Goal: Task Accomplishment & Management: Use online tool/utility

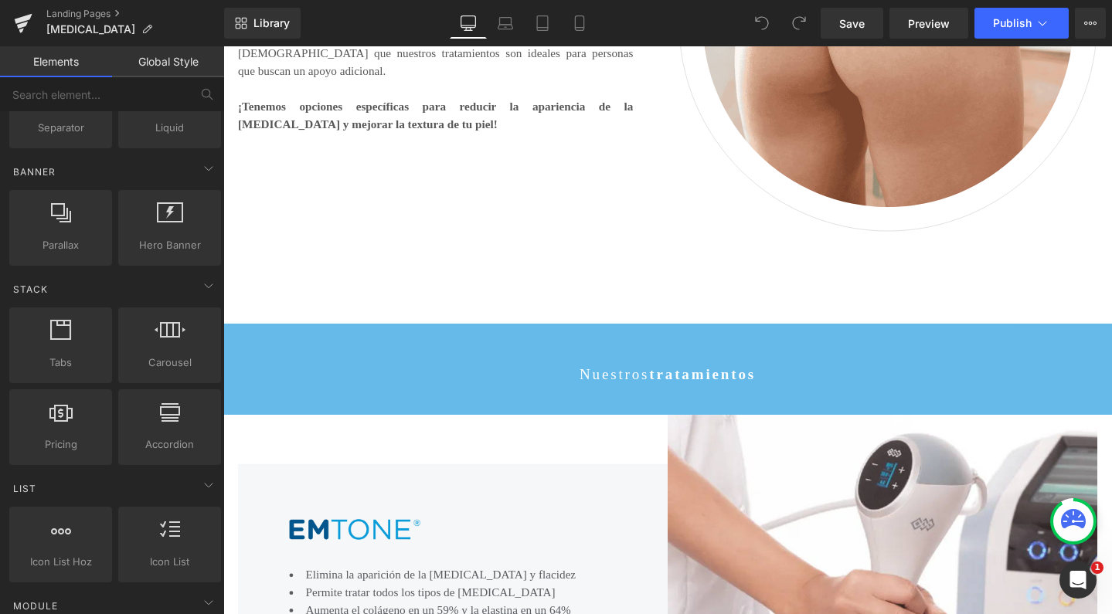
scroll to position [1258, 0]
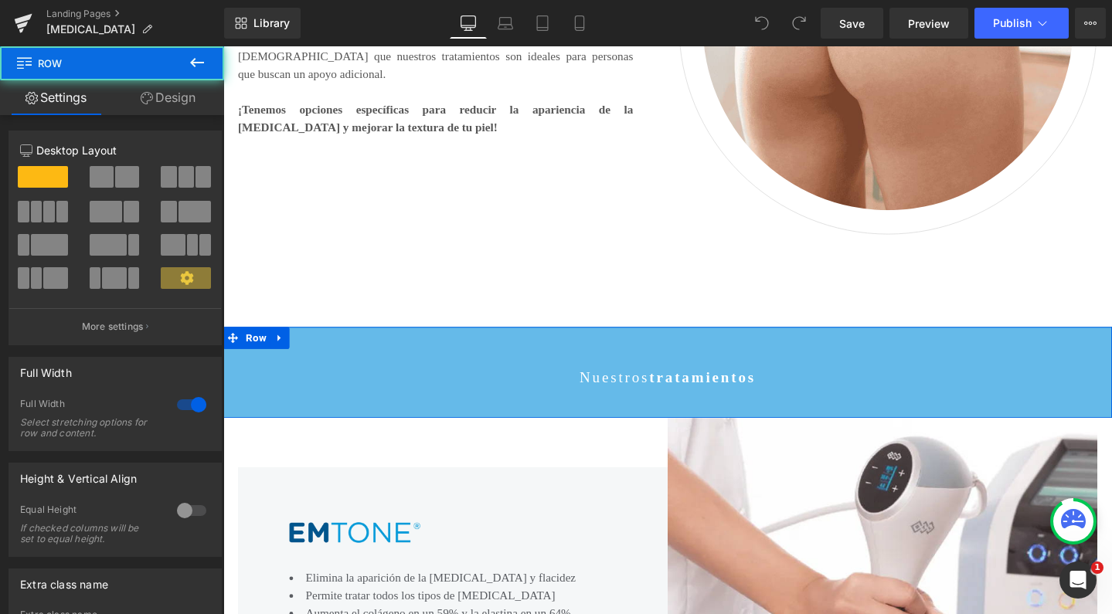
click at [345, 368] on div "Nuestros tratamientos Text Block Row" at bounding box center [690, 389] width 935 height 96
click at [281, 26] on span "Library" at bounding box center [271, 23] width 36 height 14
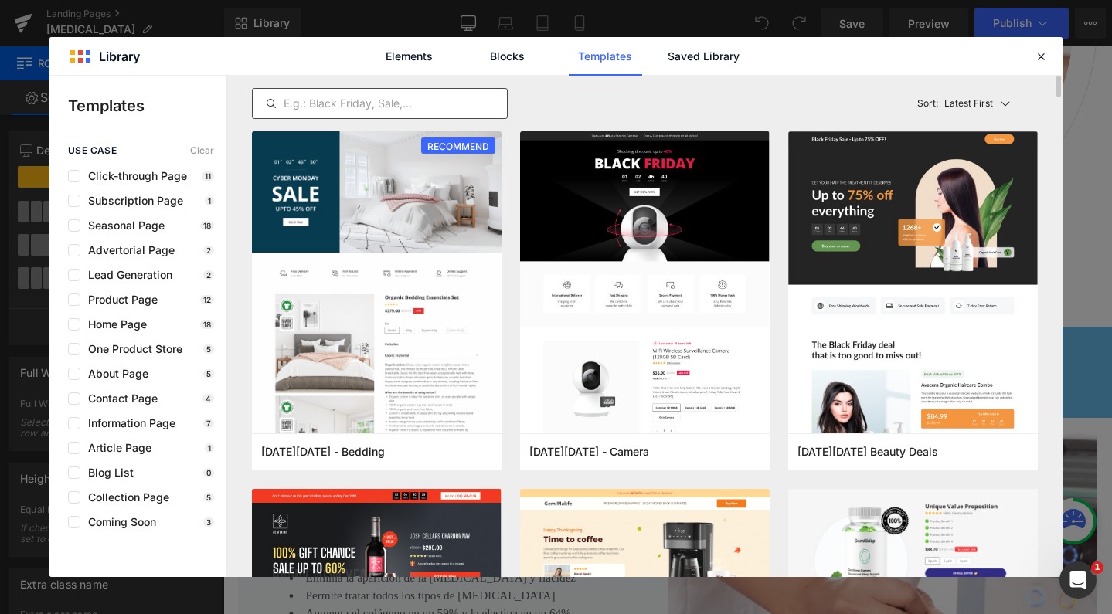
click at [343, 93] on div at bounding box center [380, 103] width 256 height 31
click at [343, 96] on input "text" at bounding box center [380, 103] width 254 height 19
click at [742, 49] on div "Elements Blocks Templates Saved Library" at bounding box center [556, 56] width 392 height 39
click at [725, 51] on link "Saved Library" at bounding box center [703, 56] width 73 height 39
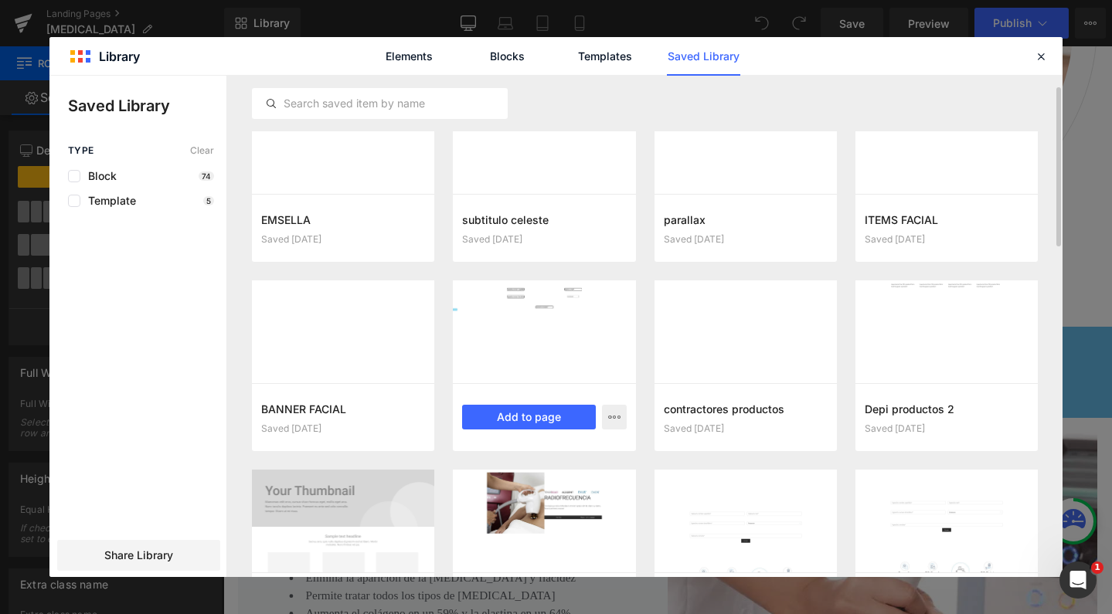
scroll to position [257, 0]
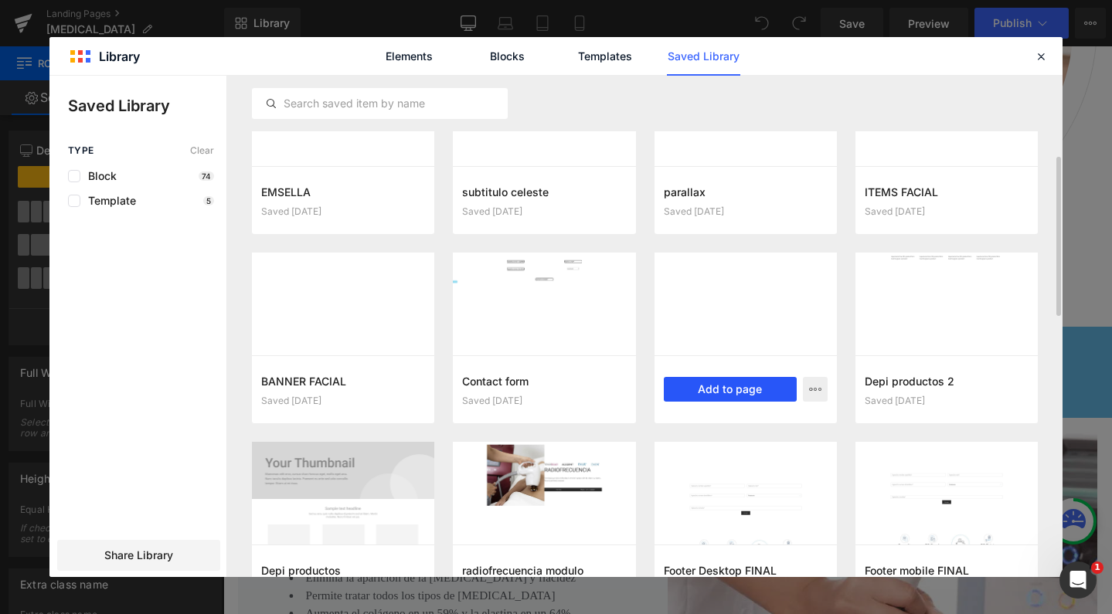
click at [708, 388] on button "Add to page" at bounding box center [730, 389] width 133 height 25
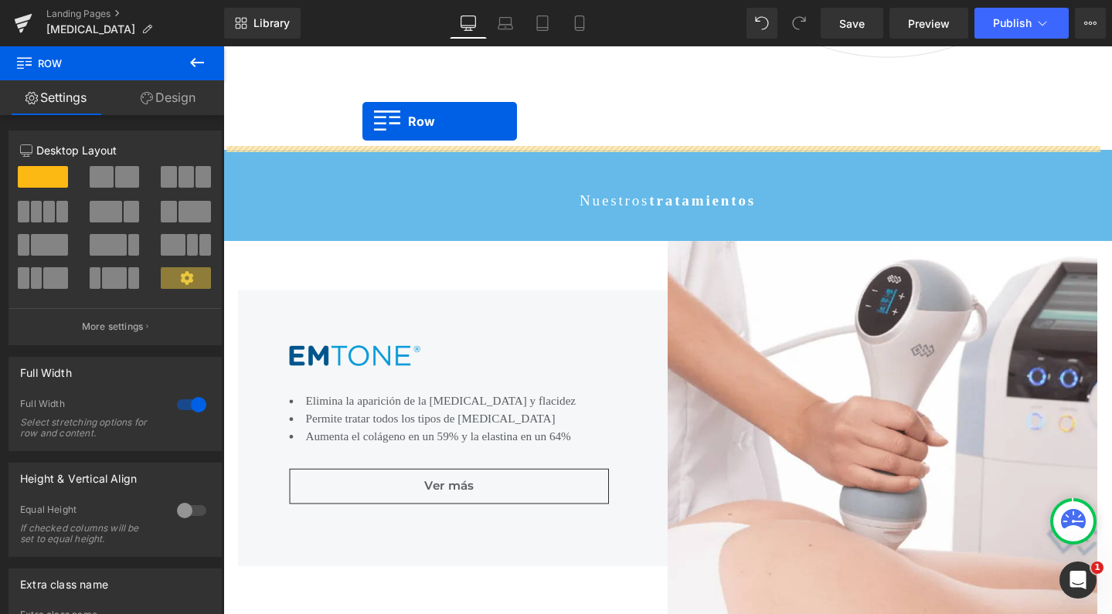
scroll to position [1401, 0]
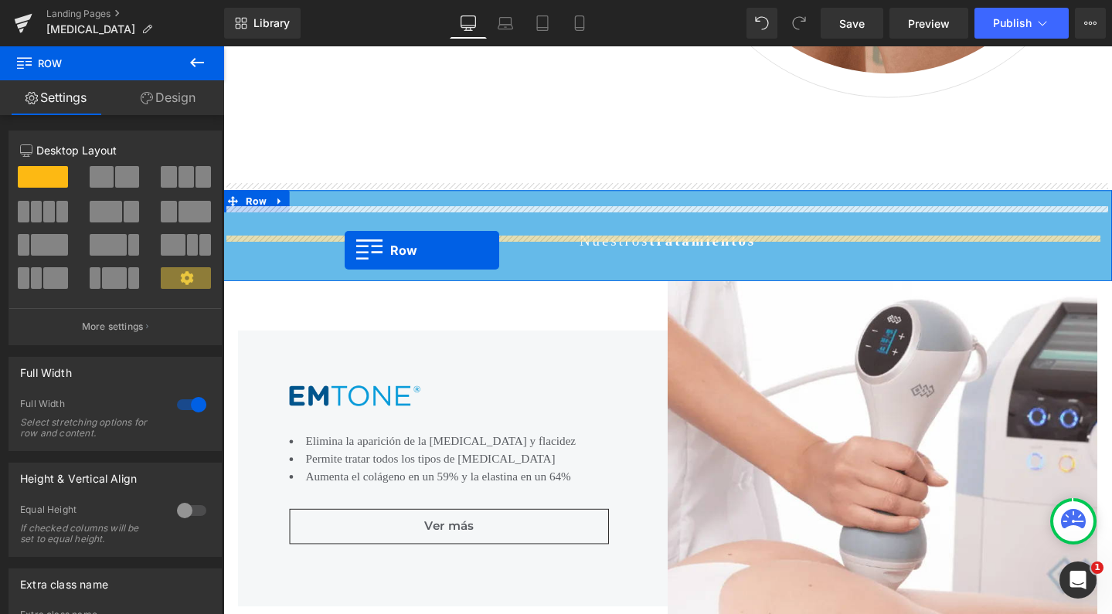
drag, startPoint x: 230, startPoint y: 134, endPoint x: 351, endPoint y: 261, distance: 175.4
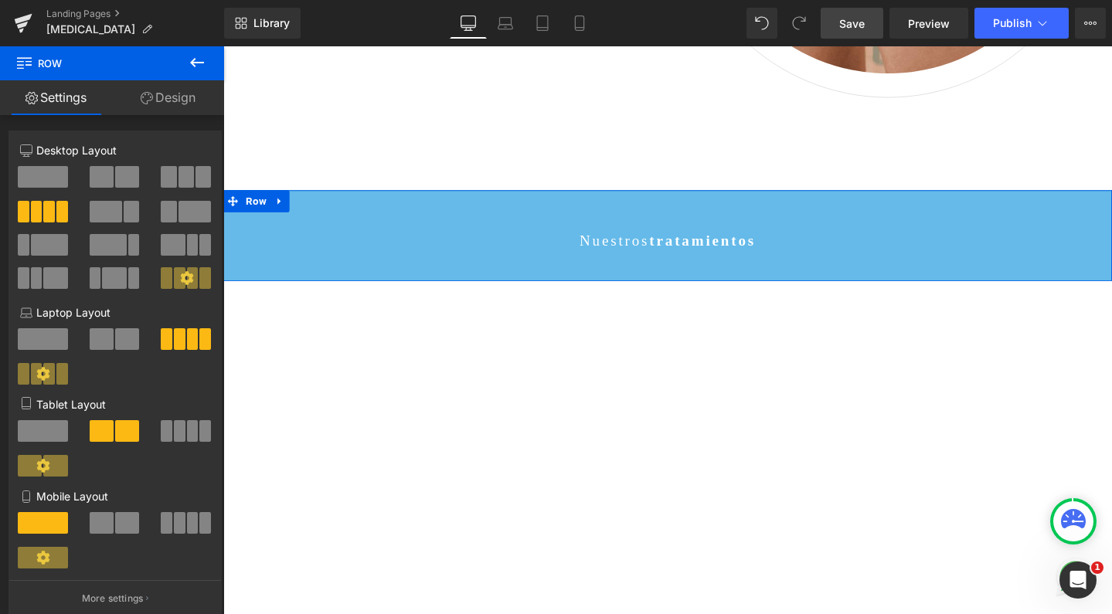
click at [844, 33] on link "Save" at bounding box center [851, 23] width 63 height 31
click at [1007, 32] on button "Publish" at bounding box center [1021, 23] width 94 height 31
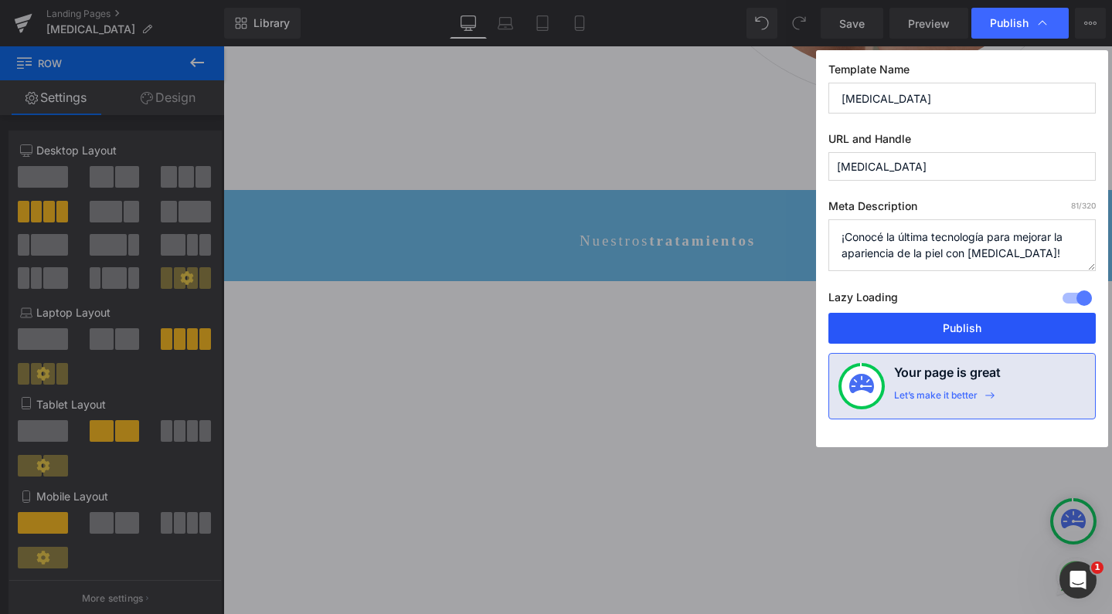
click at [908, 318] on button "Publish" at bounding box center [961, 328] width 267 height 31
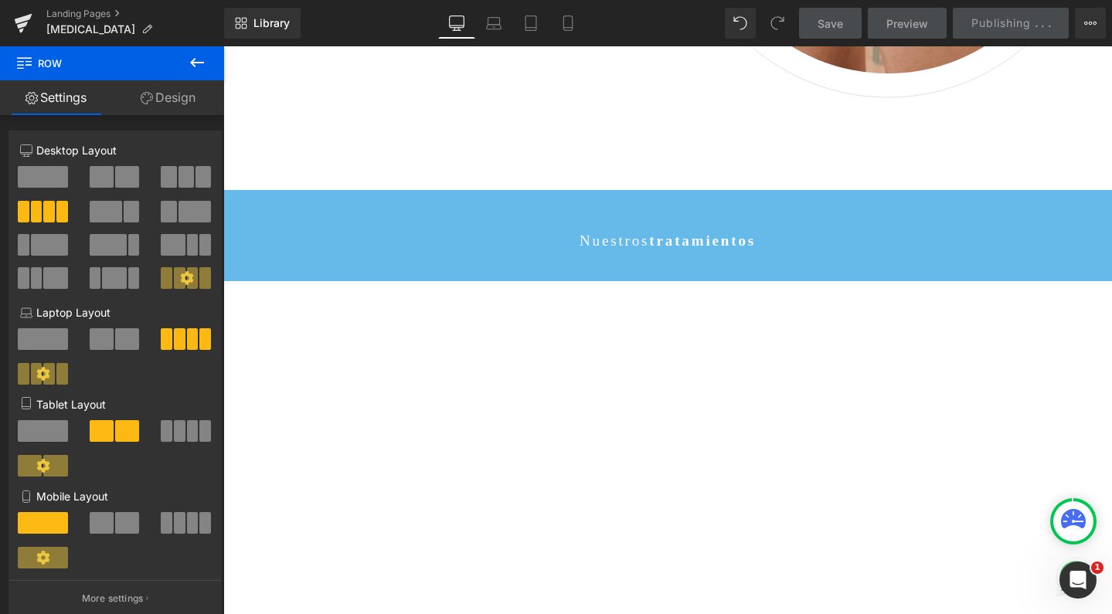
click at [956, 4] on div "Library Desktop Desktop Laptop Tablet Mobile Save Preview Publishing . . . Sche…" at bounding box center [668, 23] width 888 height 46
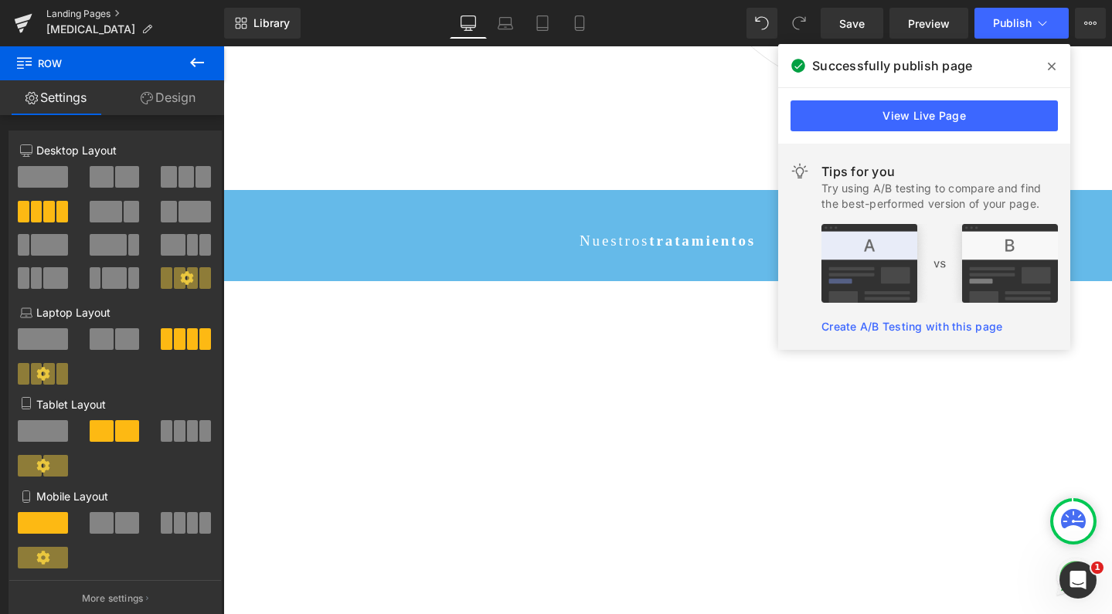
click at [66, 14] on link "Landing Pages" at bounding box center [135, 14] width 178 height 12
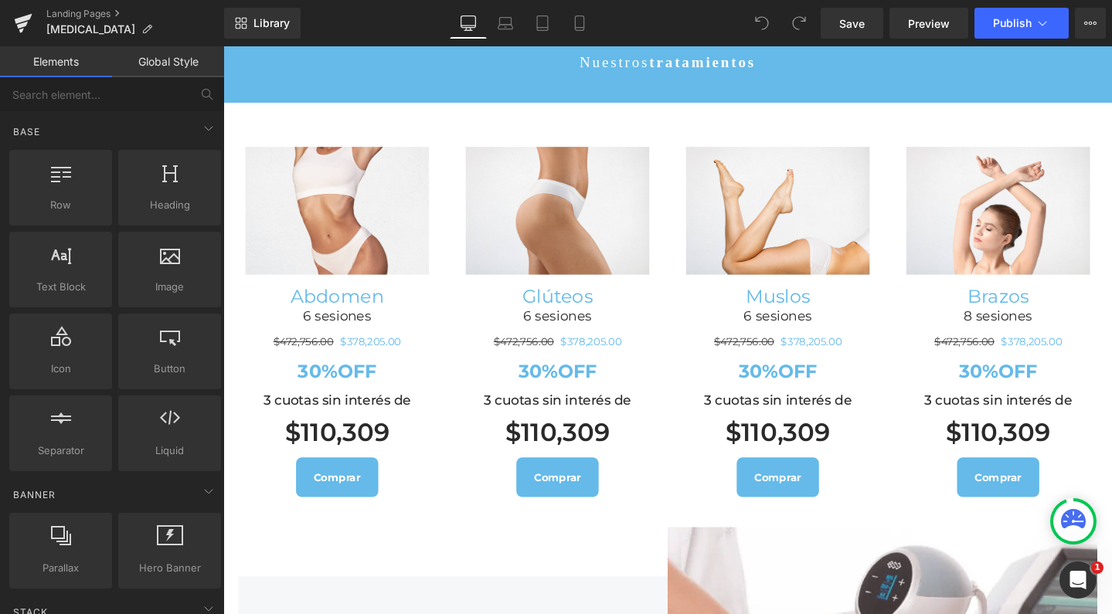
scroll to position [1588, 0]
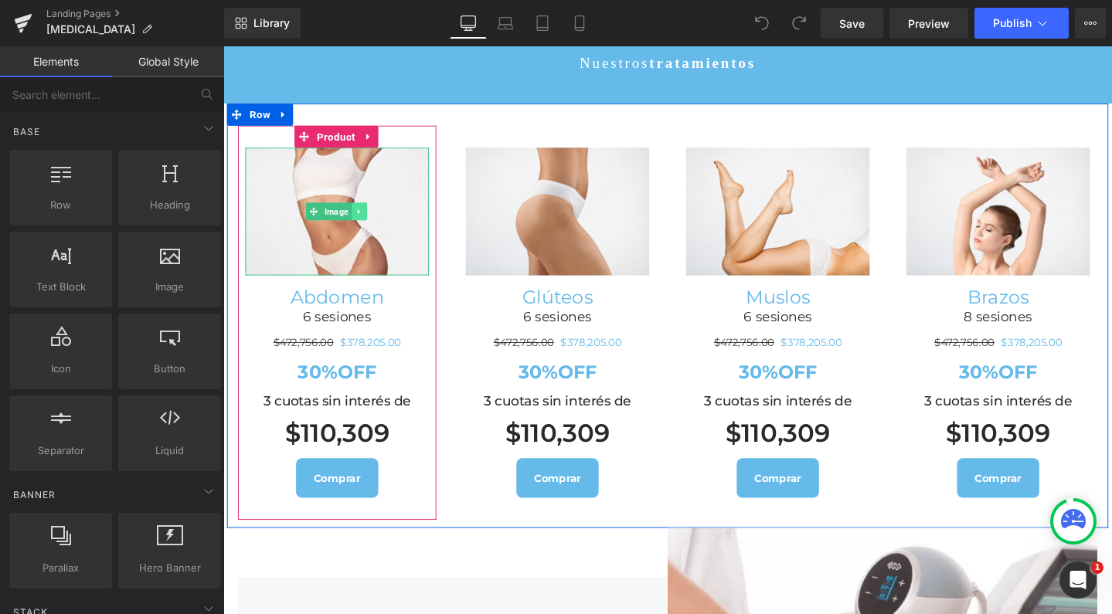
click at [369, 211] on link at bounding box center [366, 220] width 16 height 19
click at [335, 131] on span "Product" at bounding box center [342, 142] width 48 height 23
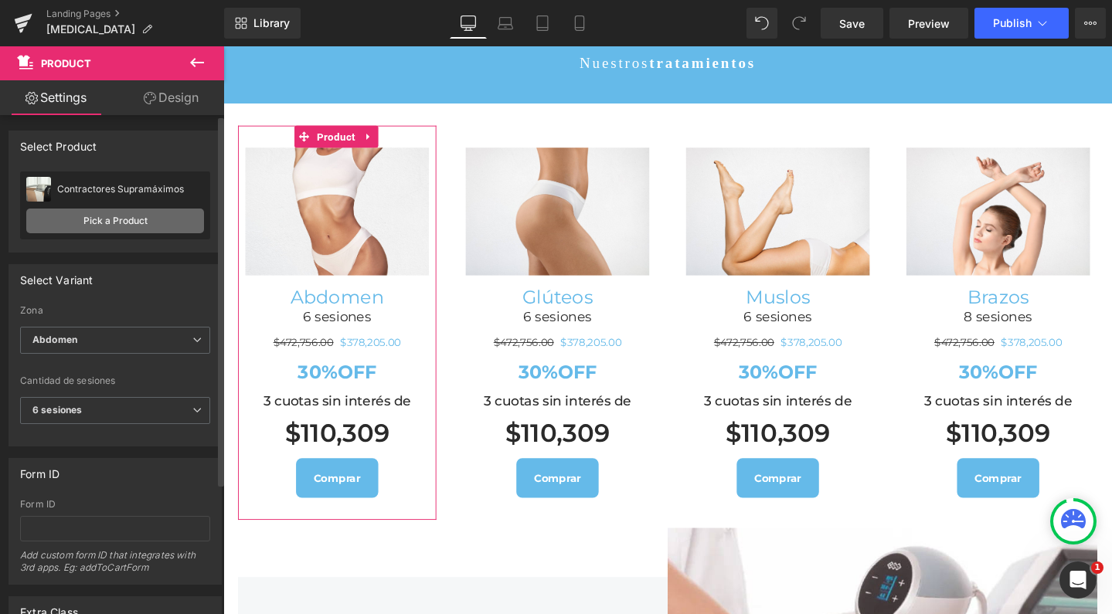
click at [88, 221] on link "Pick a Product" at bounding box center [115, 221] width 178 height 25
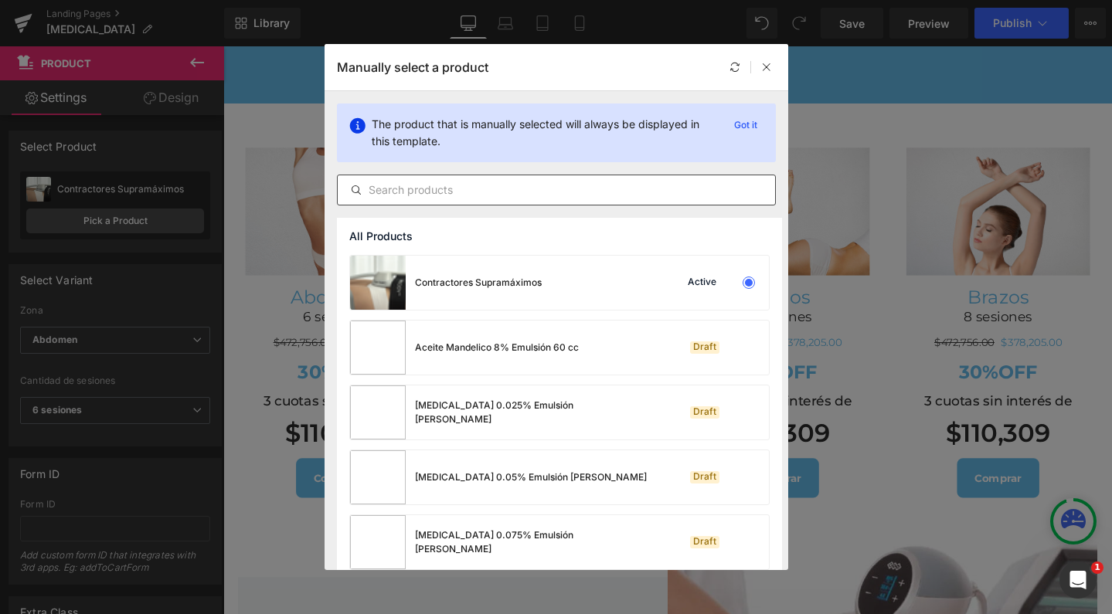
click at [464, 187] on input "text" at bounding box center [556, 190] width 437 height 19
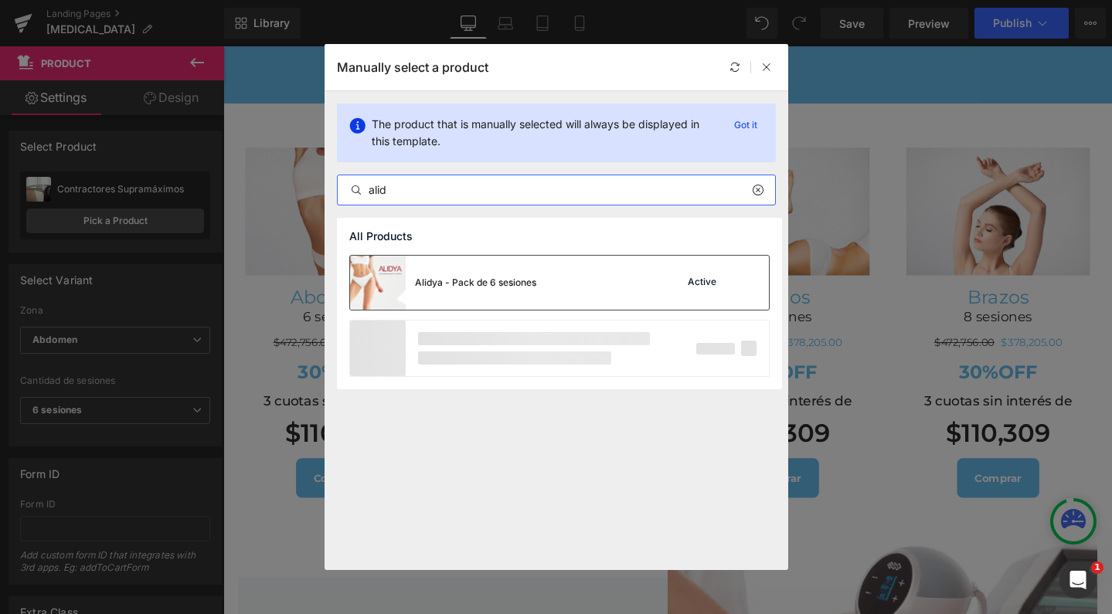
type input "alid"
click at [498, 276] on div "Alidya - Pack de 6 sesiones" at bounding box center [475, 283] width 121 height 14
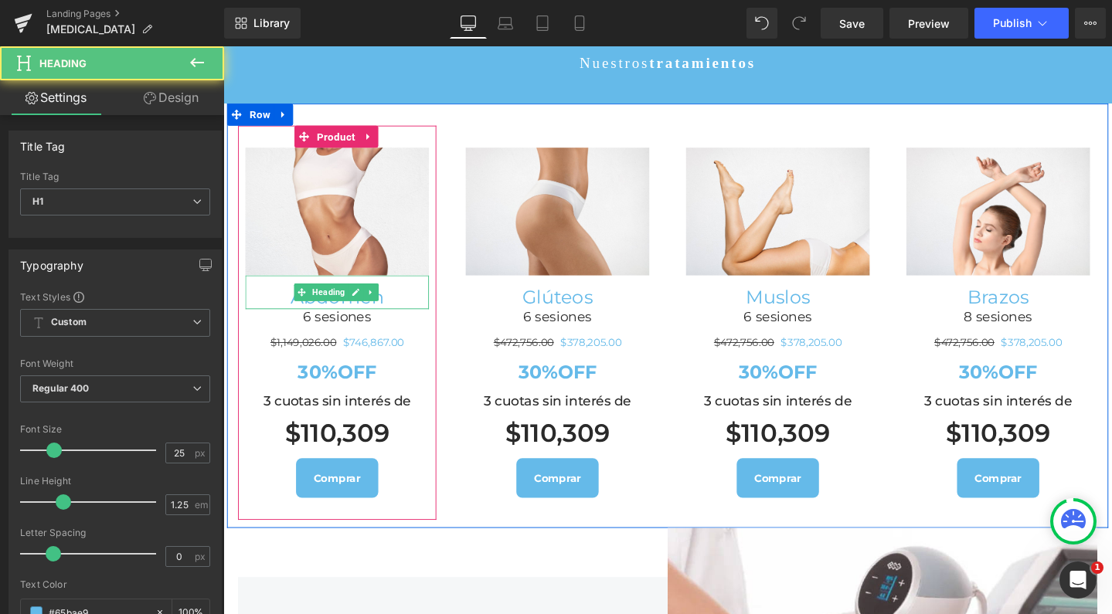
click at [369, 298] on h1 "Abdomen" at bounding box center [342, 310] width 193 height 24
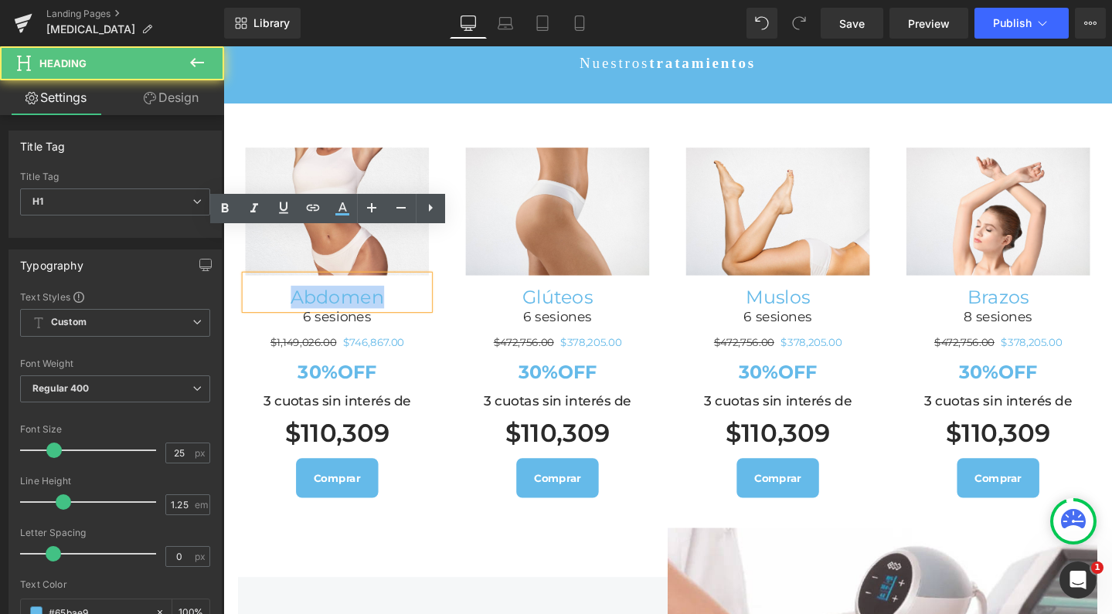
drag, startPoint x: 385, startPoint y: 267, endPoint x: 279, endPoint y: 265, distance: 106.6
click at [279, 298] on h1 "Abdomen" at bounding box center [342, 310] width 193 height 24
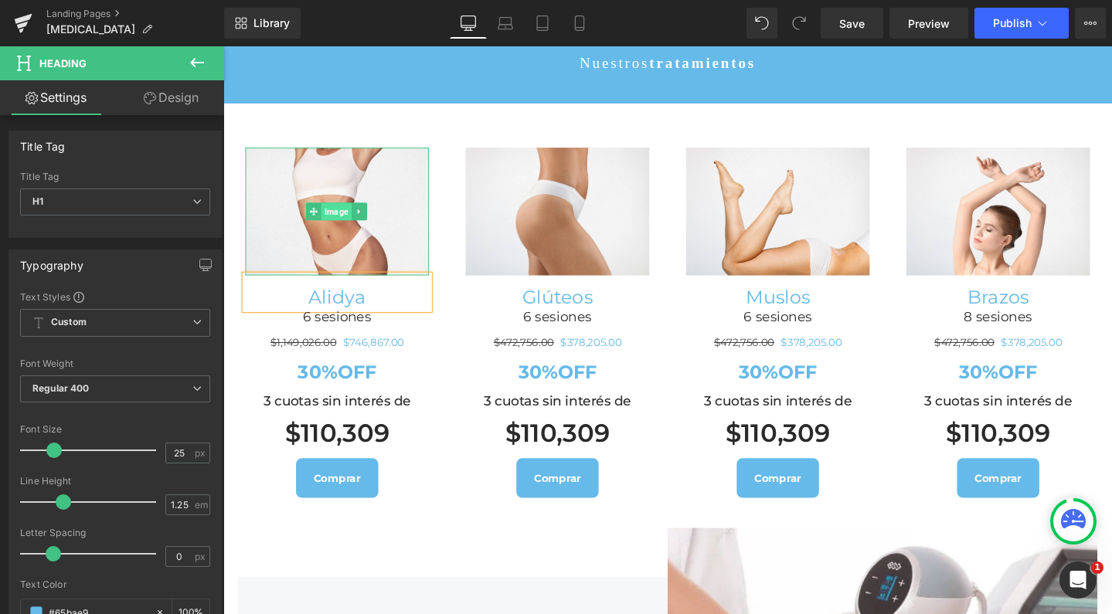
click at [342, 211] on span "Image" at bounding box center [342, 220] width 32 height 19
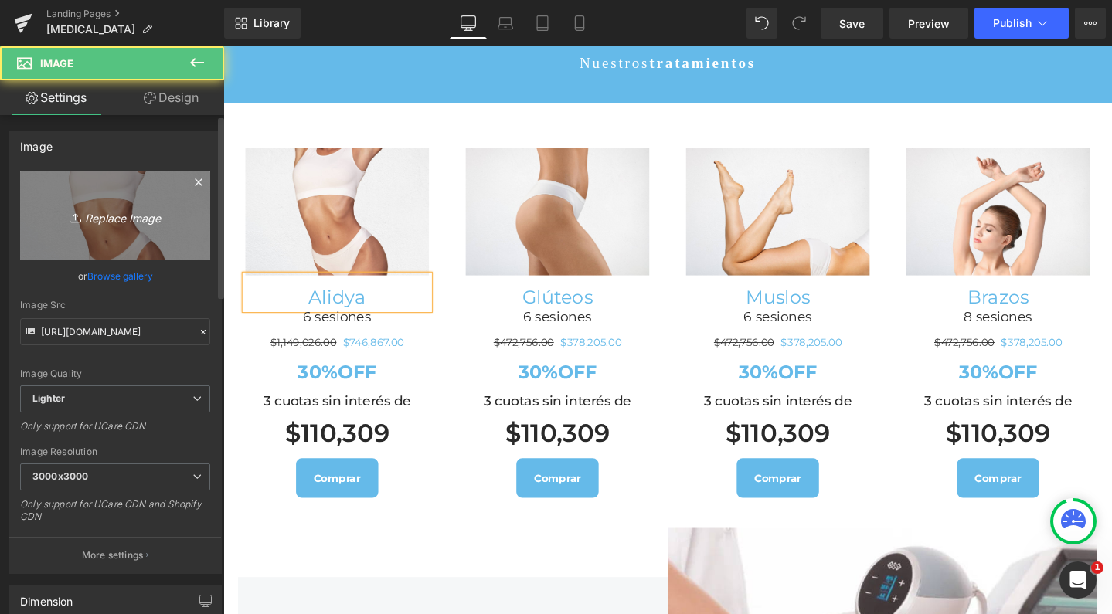
click at [127, 205] on link "Replace Image" at bounding box center [115, 215] width 190 height 89
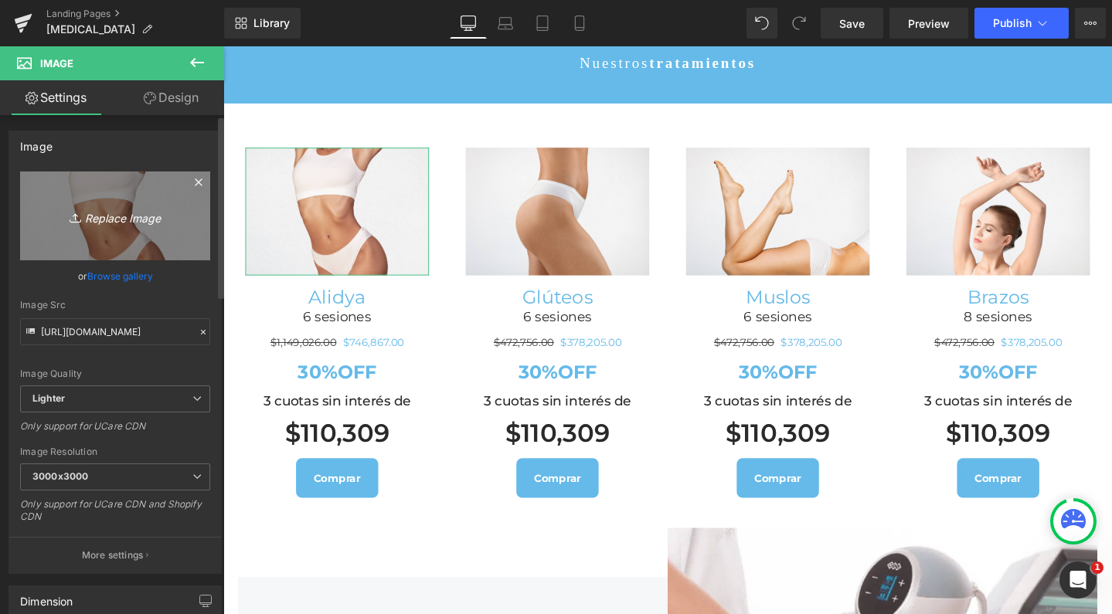
type input "C:\fakepath\foto-web-2.png"
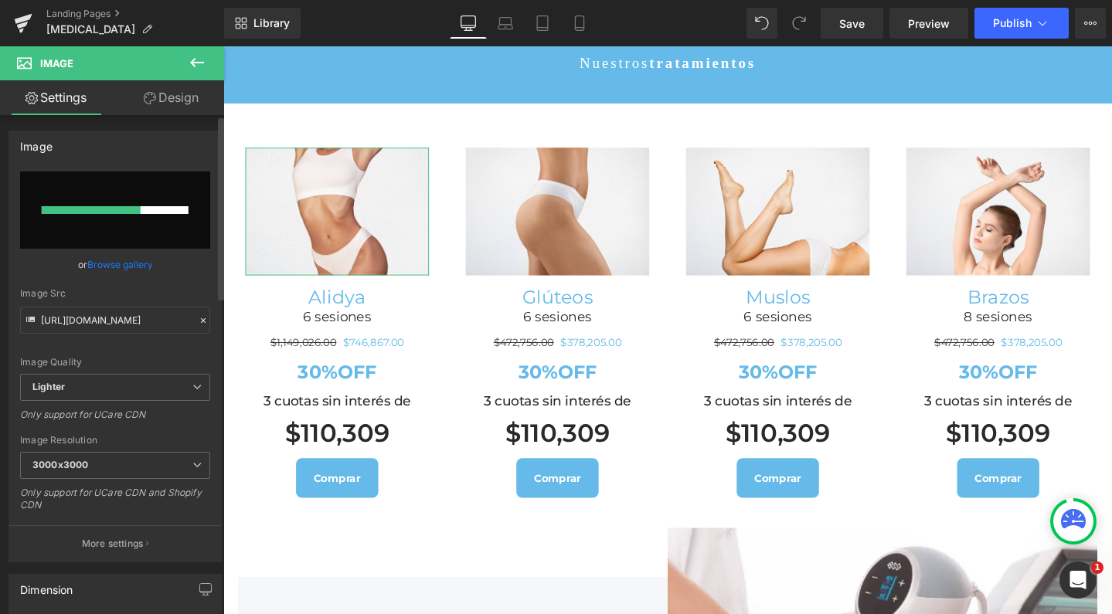
click at [107, 199] on input "file" at bounding box center [115, 209] width 190 height 77
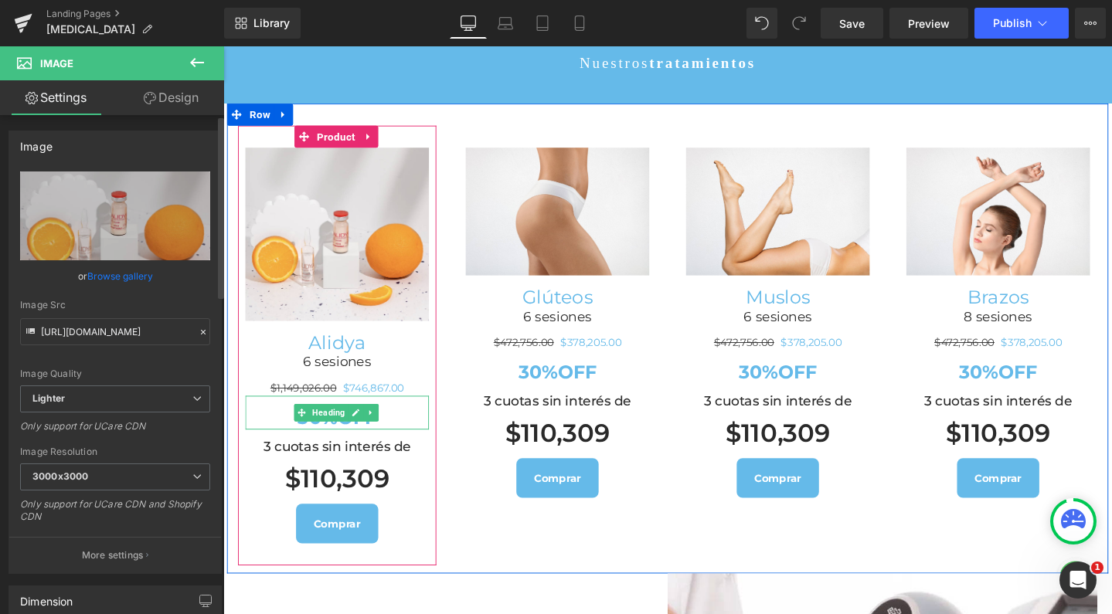
click at [317, 423] on span "Heading" at bounding box center [334, 432] width 41 height 19
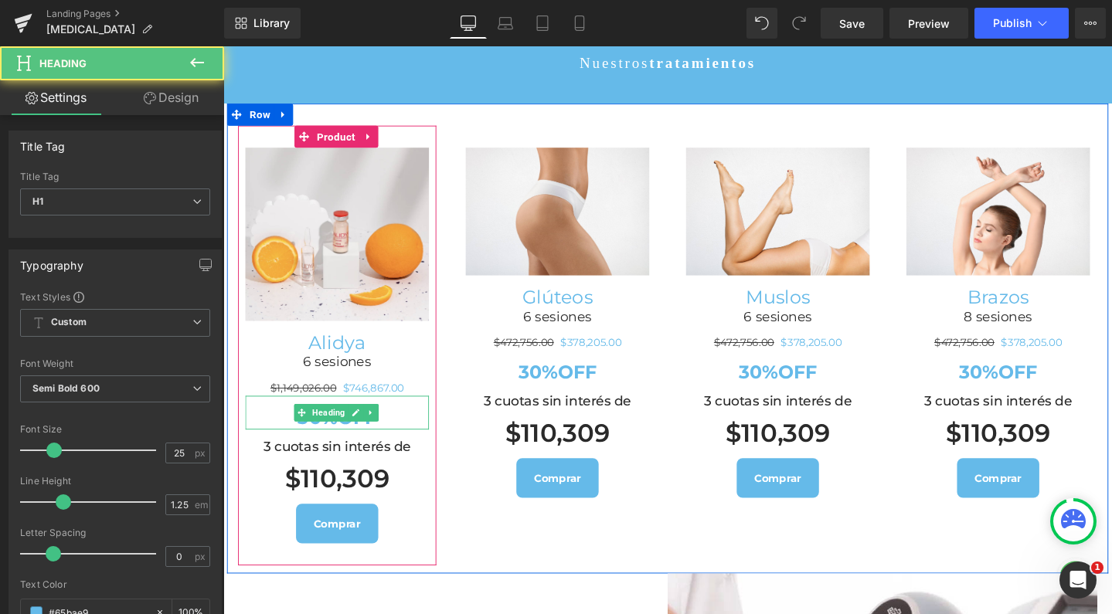
click at [269, 425] on h1 "30%OFF" at bounding box center [342, 437] width 193 height 24
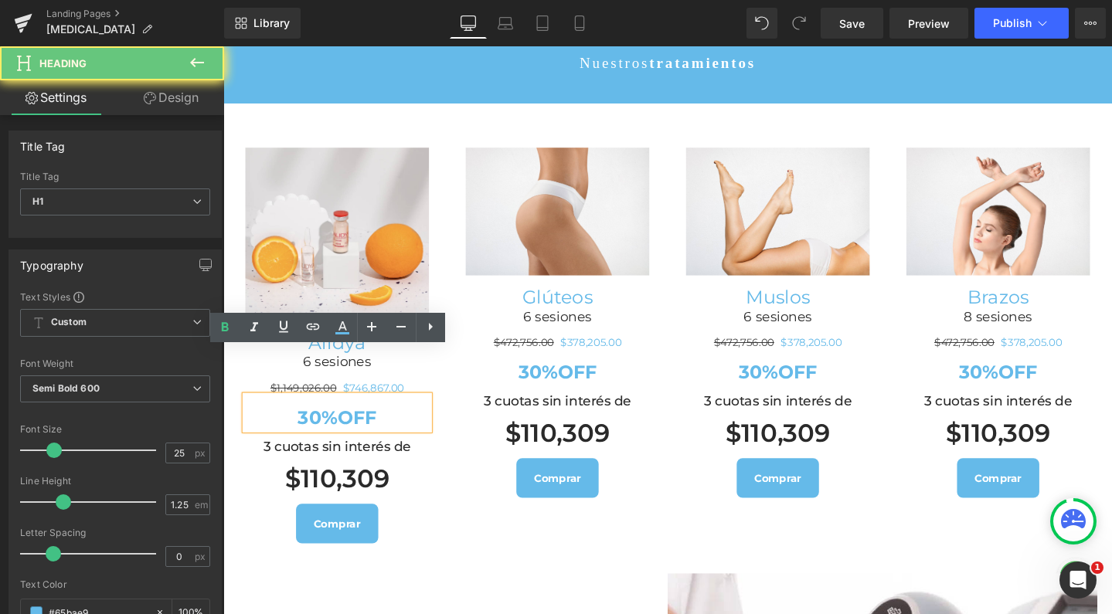
click at [321, 425] on strong "30%OFF" at bounding box center [343, 436] width 83 height 23
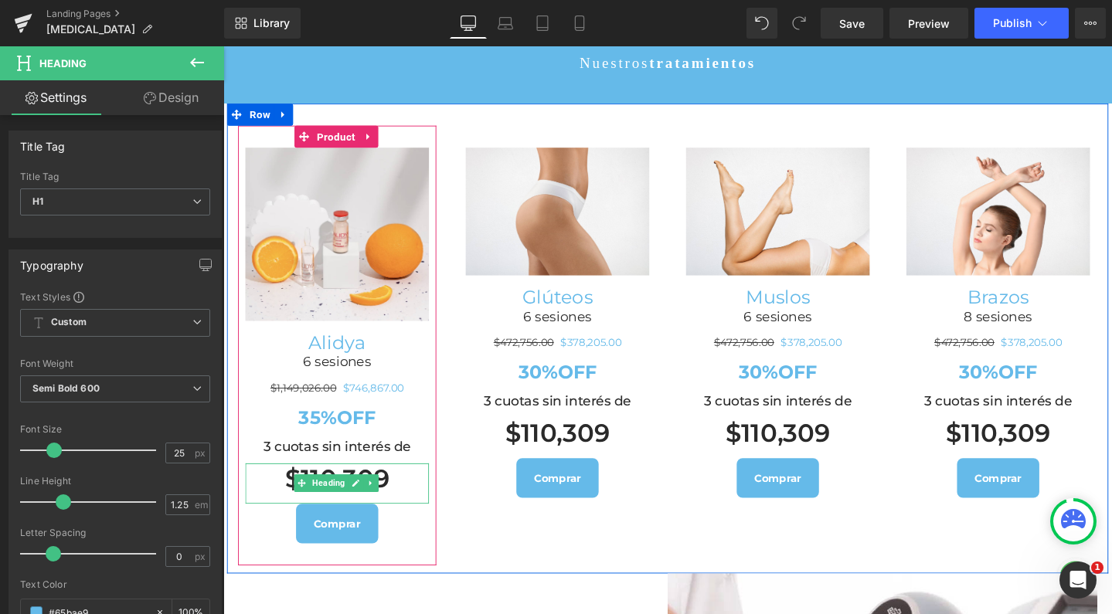
click at [314, 497] on link "Heading" at bounding box center [325, 506] width 57 height 19
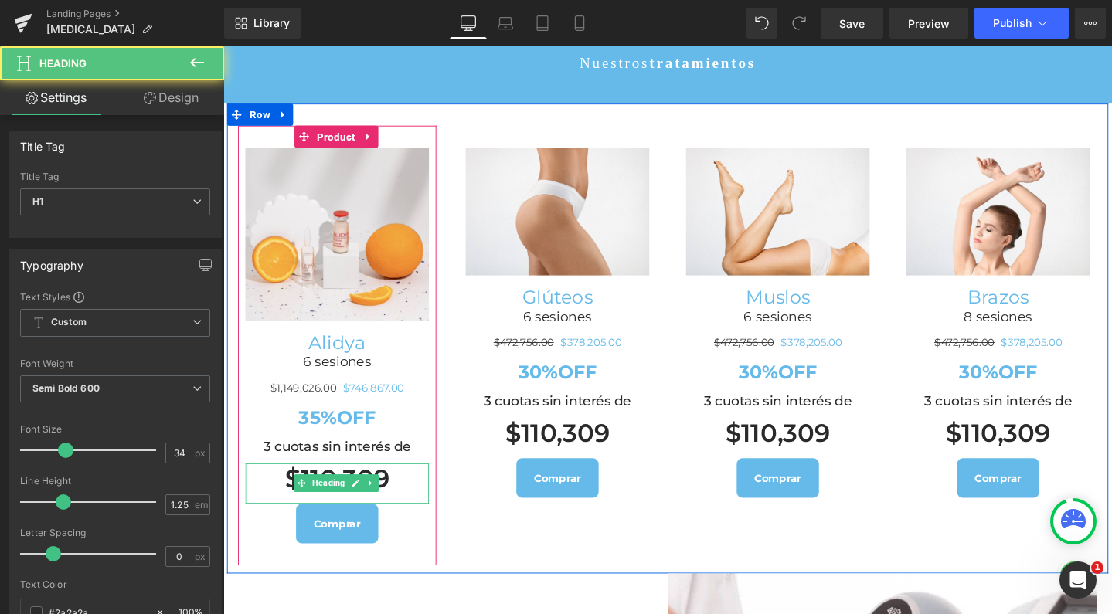
click at [333, 485] on h1 "$110,309" at bounding box center [342, 501] width 193 height 33
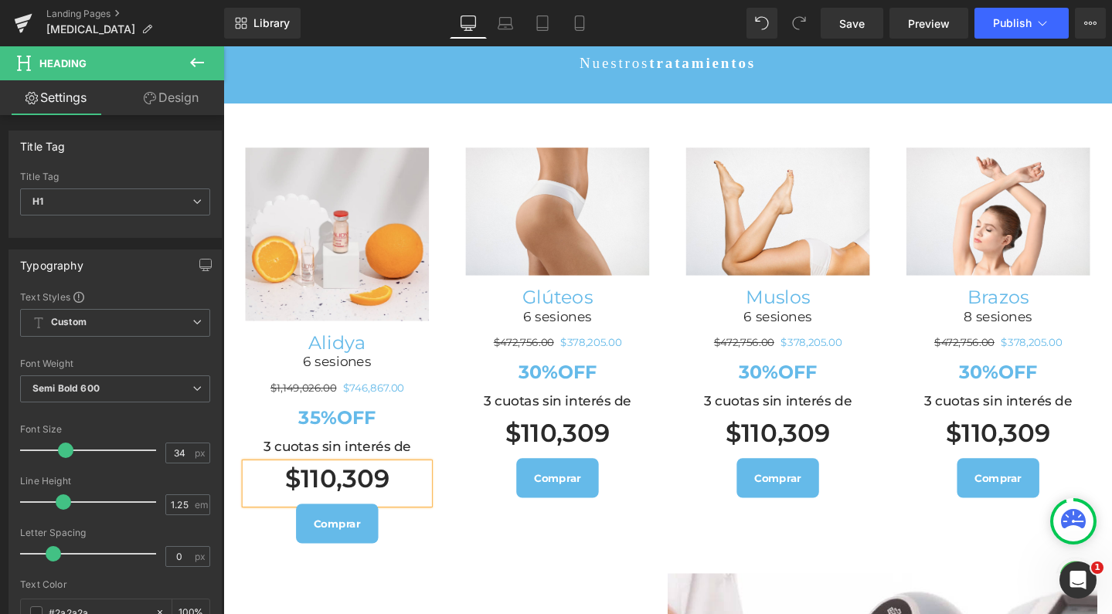
click at [333, 485] on h1 "$110,309" at bounding box center [342, 501] width 193 height 33
click at [312, 235] on span at bounding box center [318, 244] width 16 height 19
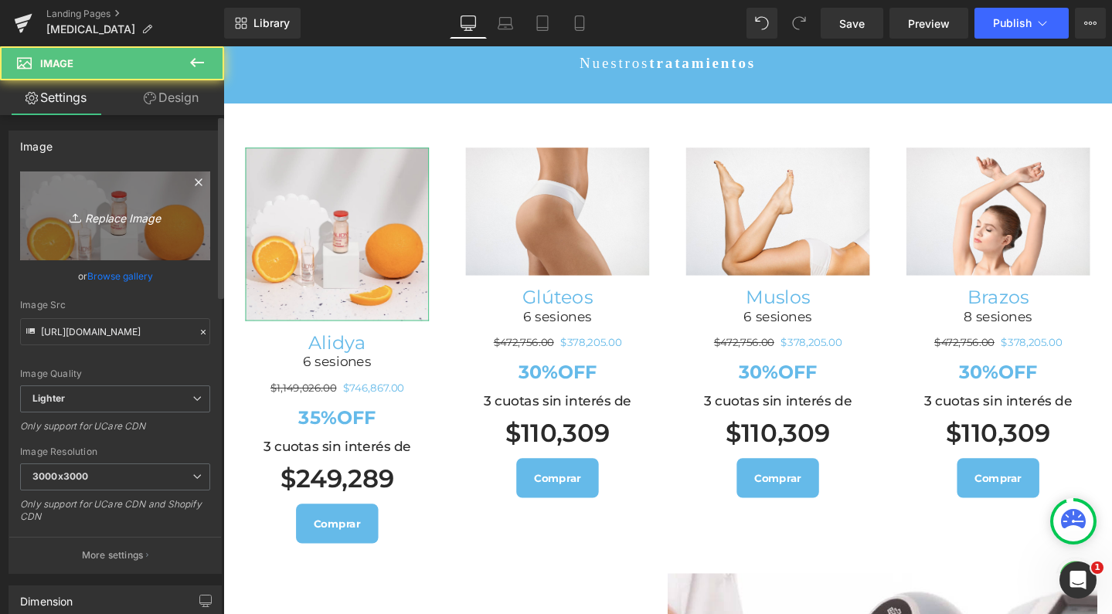
click at [146, 188] on link "Replace Image" at bounding box center [115, 215] width 190 height 89
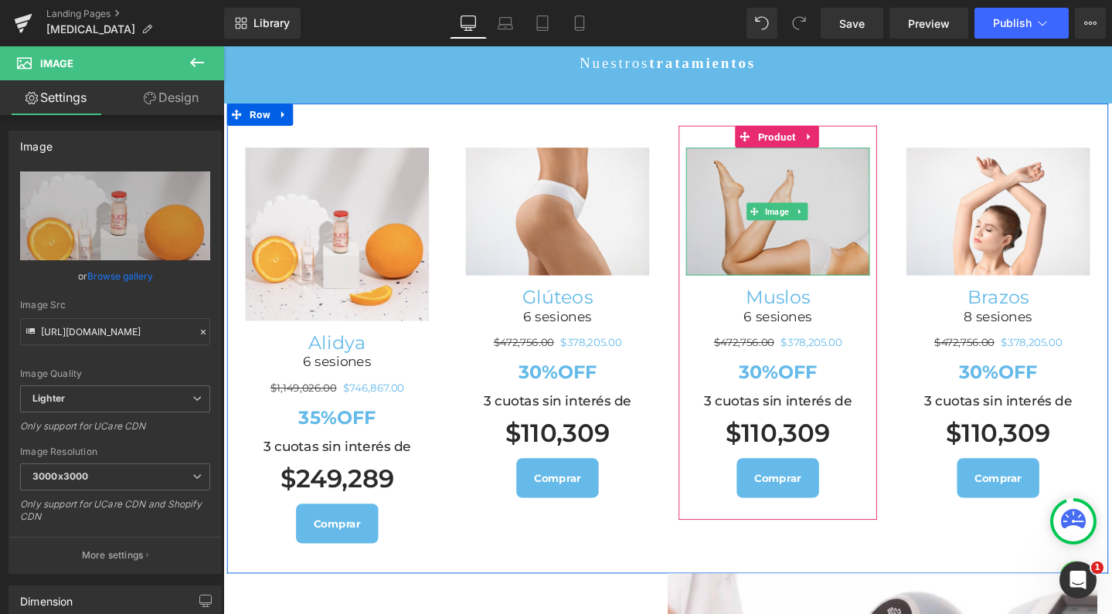
type input "C:\fakepath\alidyacelulitis.png"
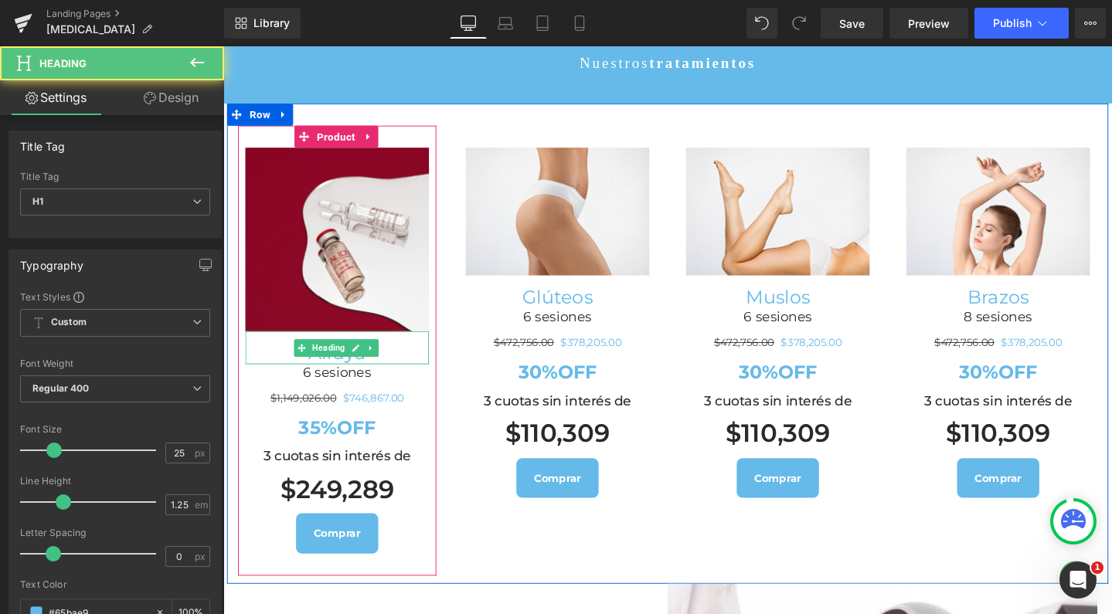
click at [317, 357] on h1 "Alidya" at bounding box center [342, 369] width 193 height 24
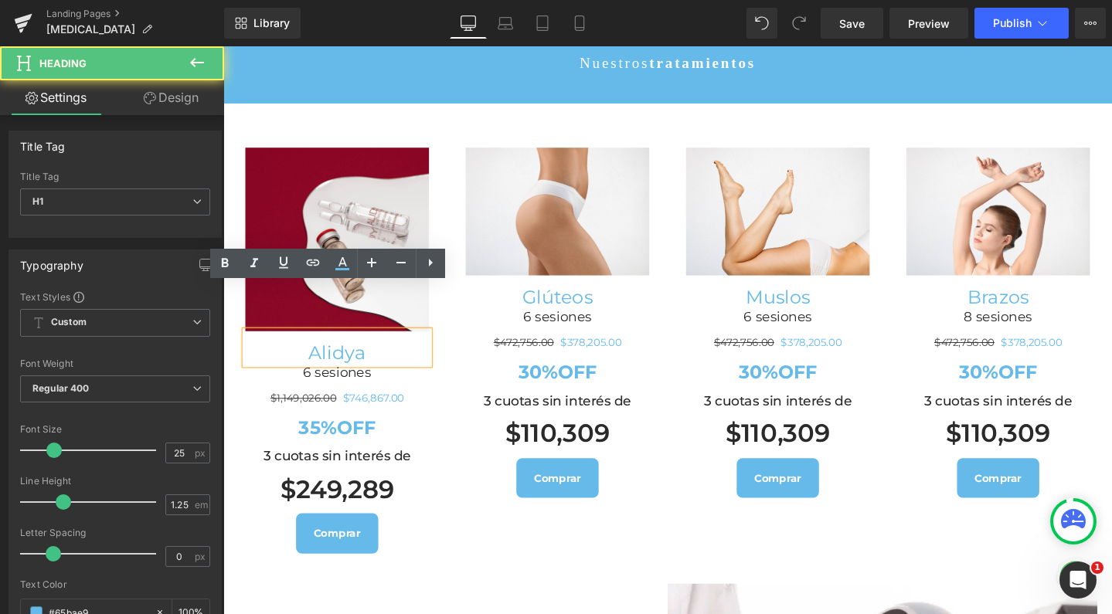
click at [311, 357] on h1 "Alidya" at bounding box center [342, 369] width 193 height 24
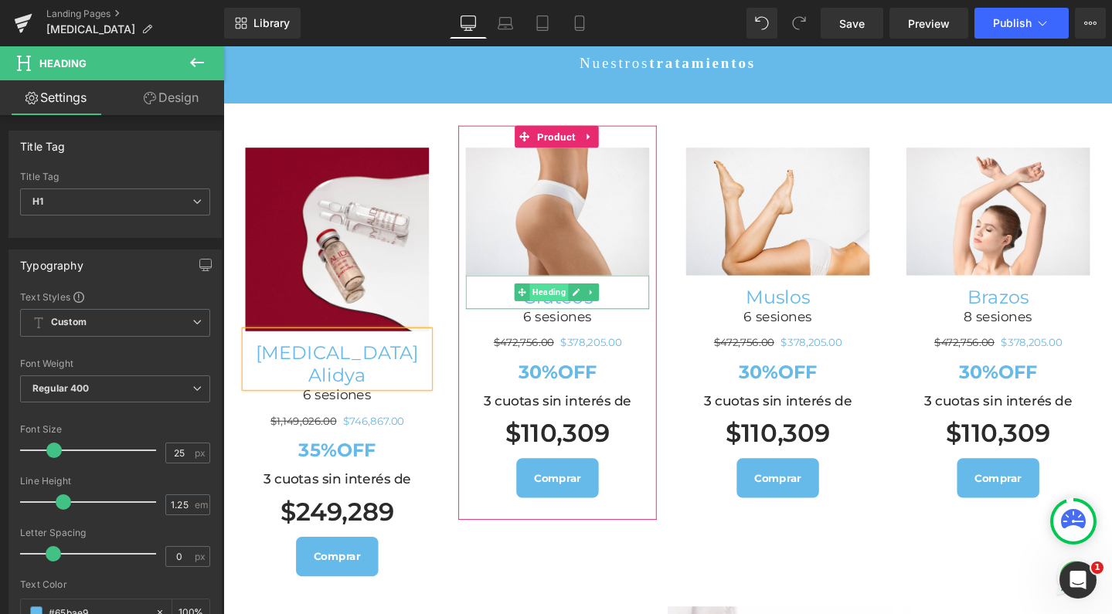
click at [569, 296] on span "Heading" at bounding box center [565, 305] width 41 height 19
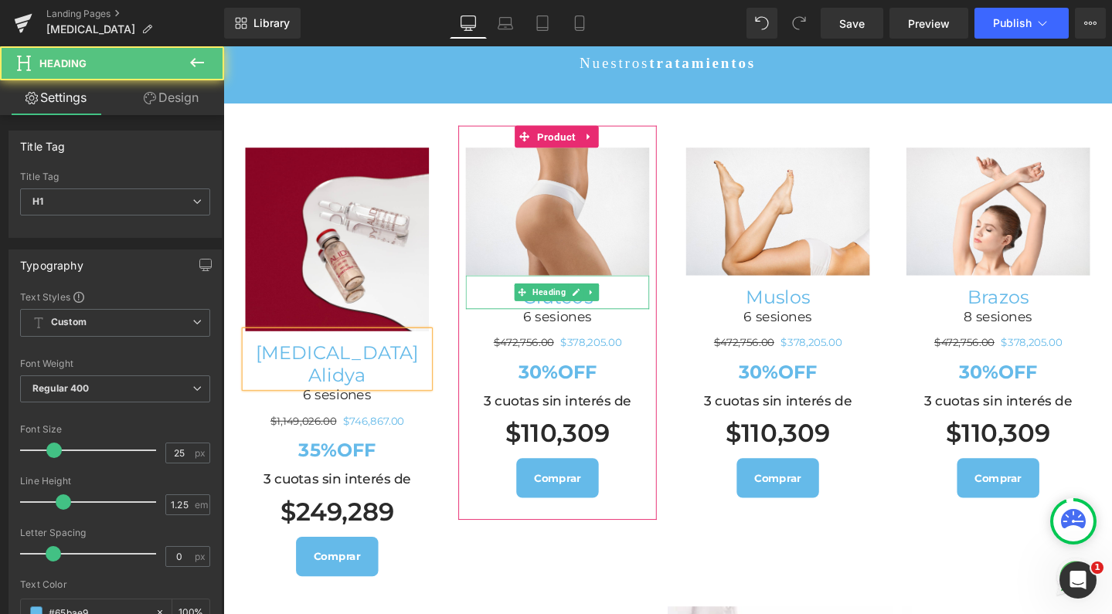
click at [518, 298] on h1 "Glúteos" at bounding box center [574, 310] width 193 height 24
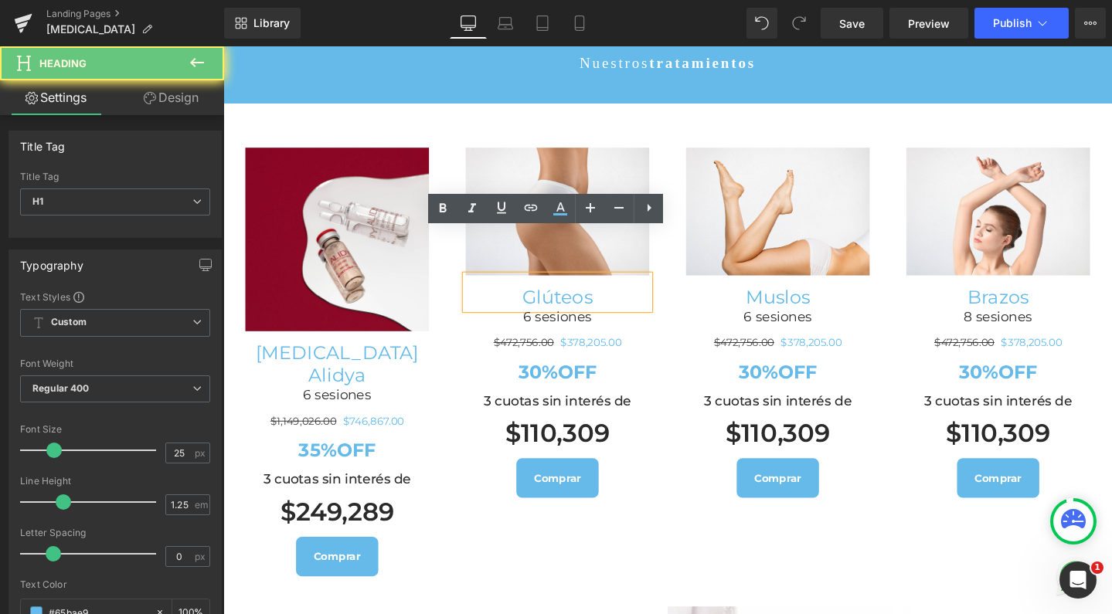
click at [541, 298] on h1 "Glúteos" at bounding box center [574, 310] width 193 height 24
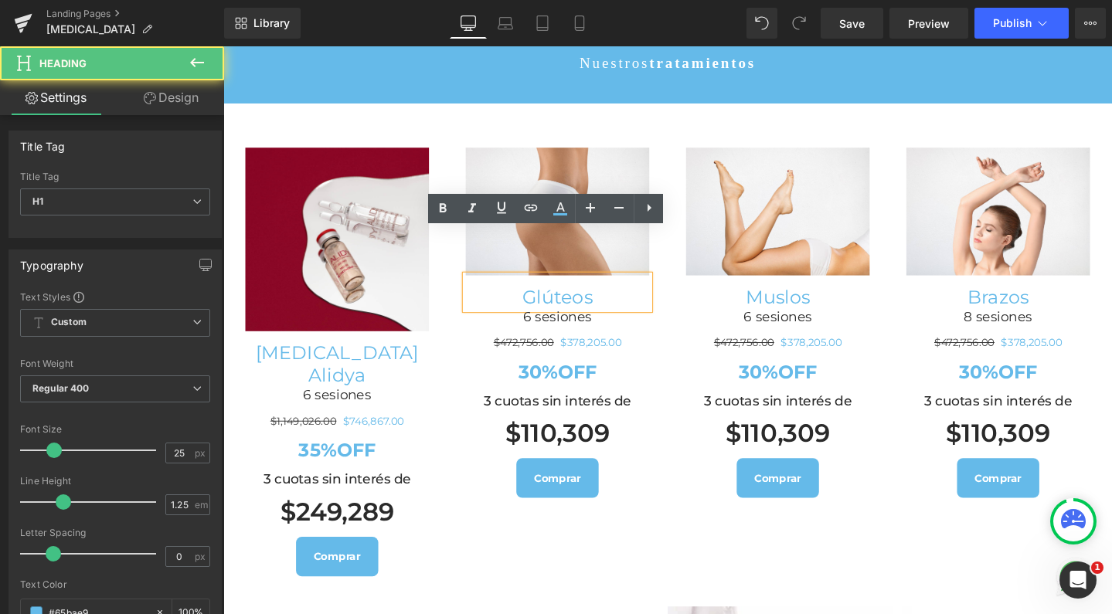
click at [541, 298] on h1 "Glúteos" at bounding box center [574, 310] width 193 height 24
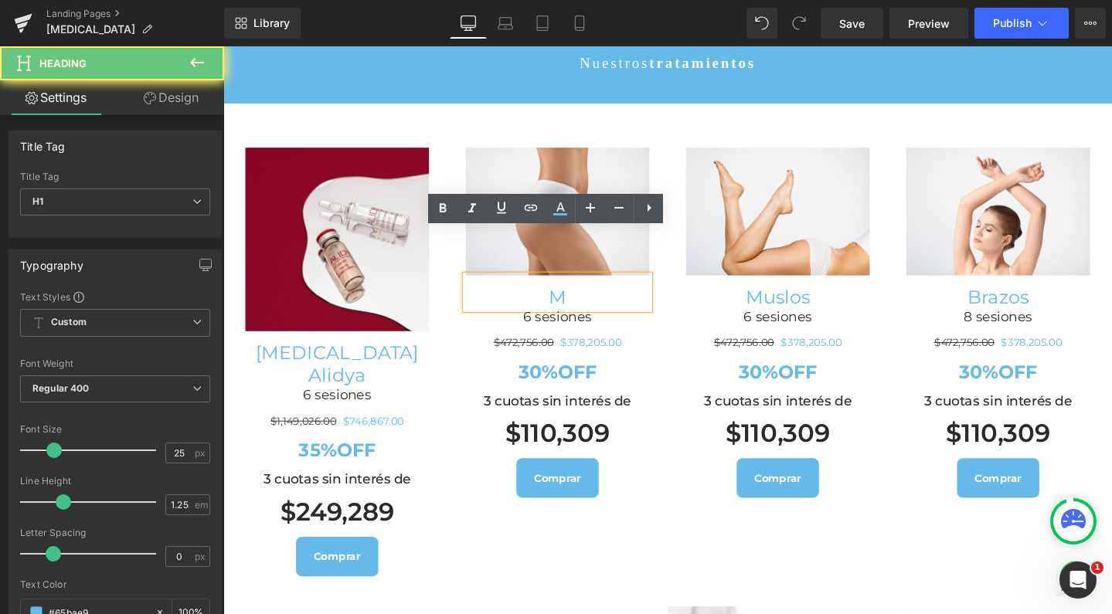
click at [541, 298] on h1 "M" at bounding box center [574, 310] width 193 height 24
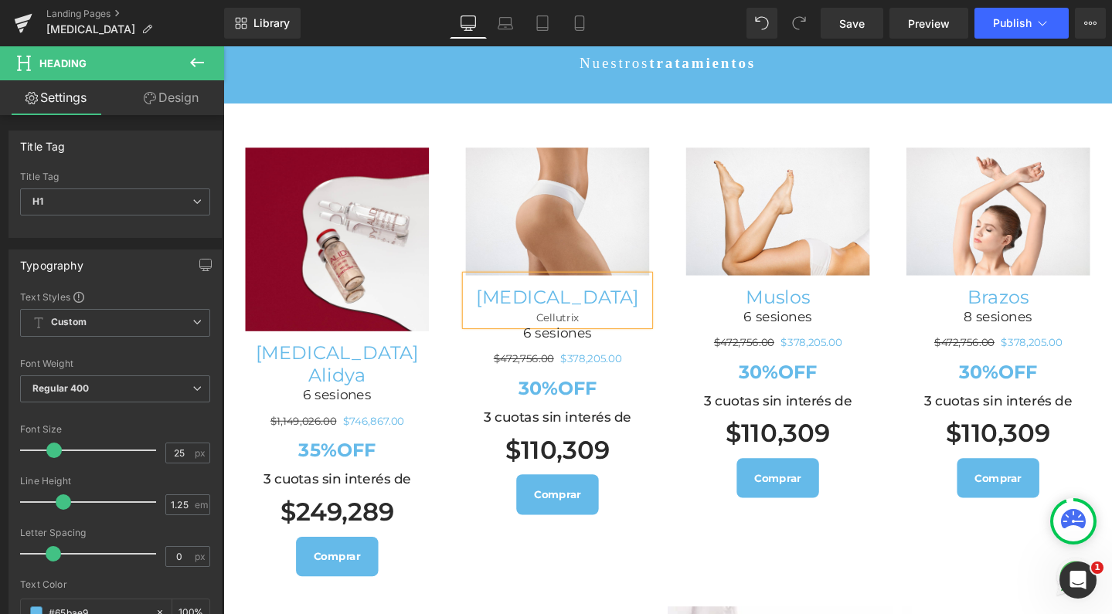
click at [621, 298] on h1 "Mesoterapia" at bounding box center [574, 310] width 193 height 24
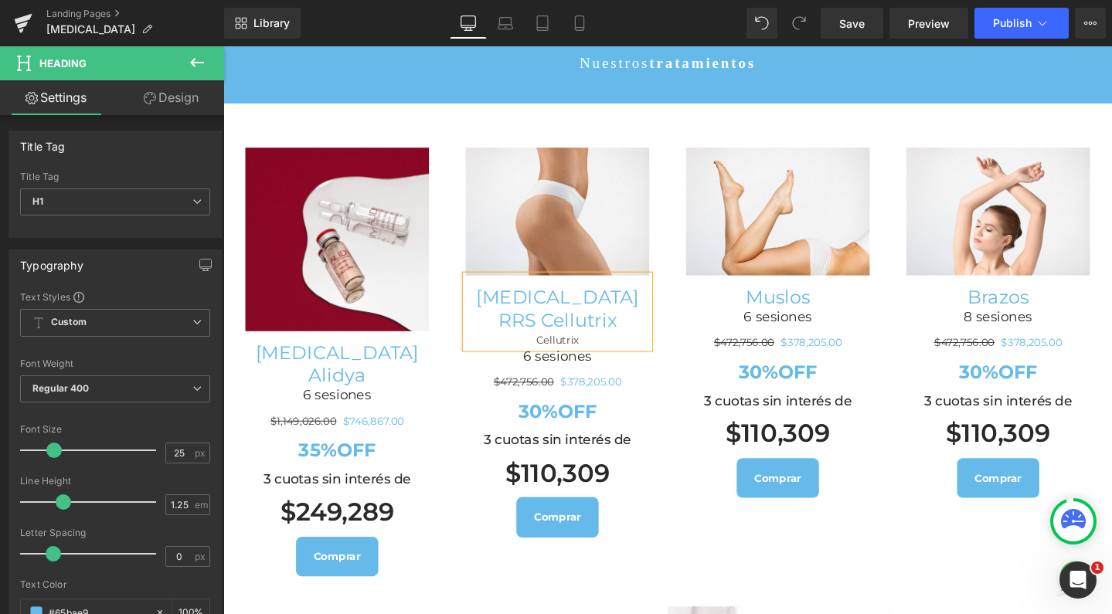
click at [606, 298] on h1 "Mesoterapia RRS Cellutrix" at bounding box center [574, 322] width 193 height 49
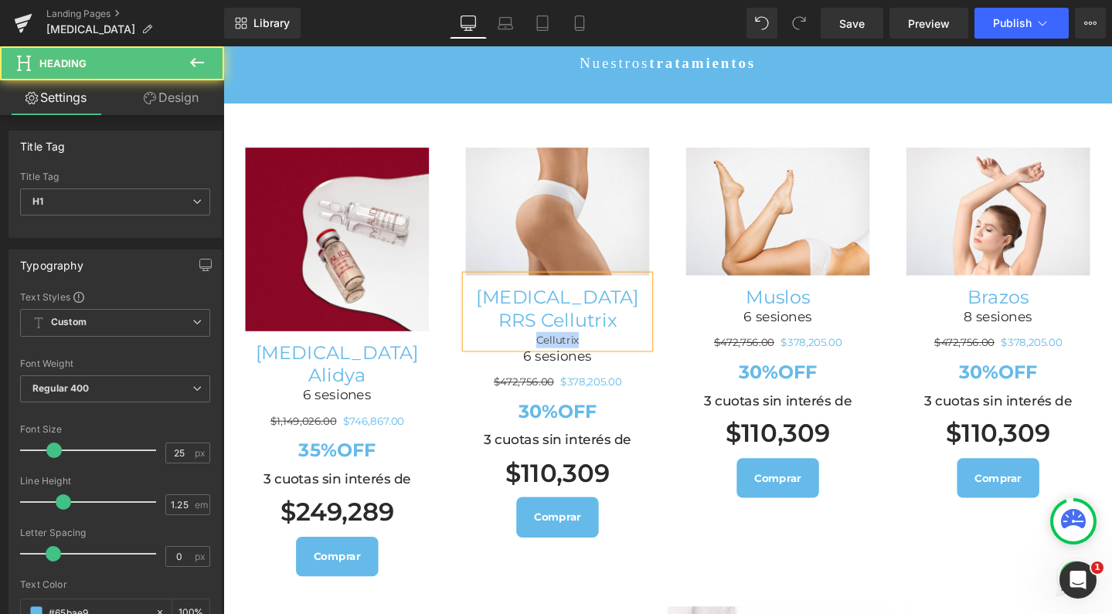
drag, startPoint x: 596, startPoint y: 305, endPoint x: 521, endPoint y: 305, distance: 74.9
click at [521, 347] on div "Cellutrix" at bounding box center [574, 355] width 193 height 17
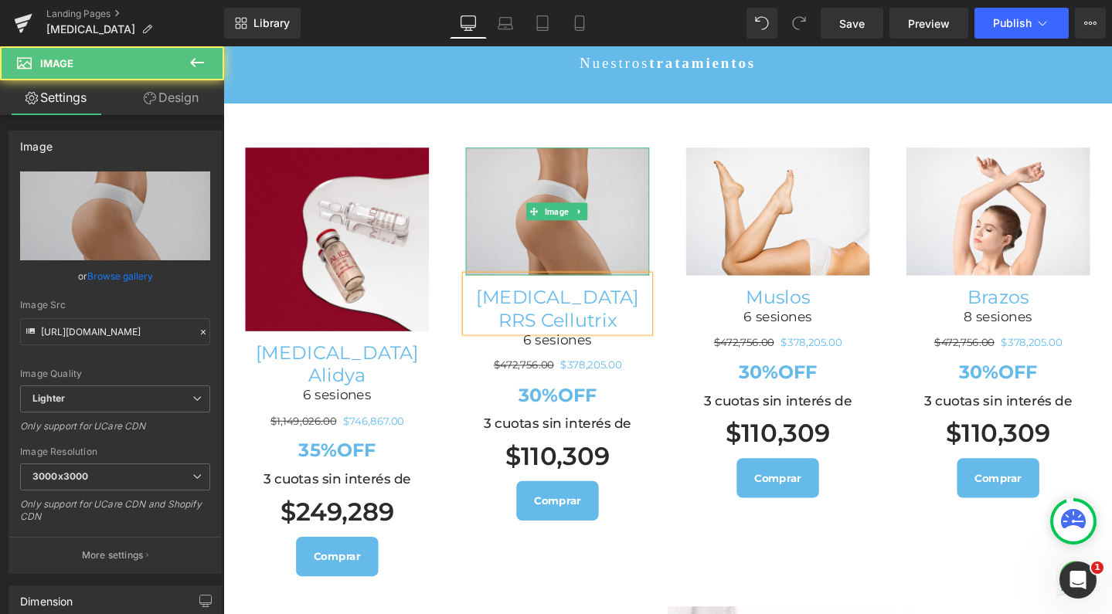
click at [579, 153] on img at bounding box center [574, 220] width 193 height 134
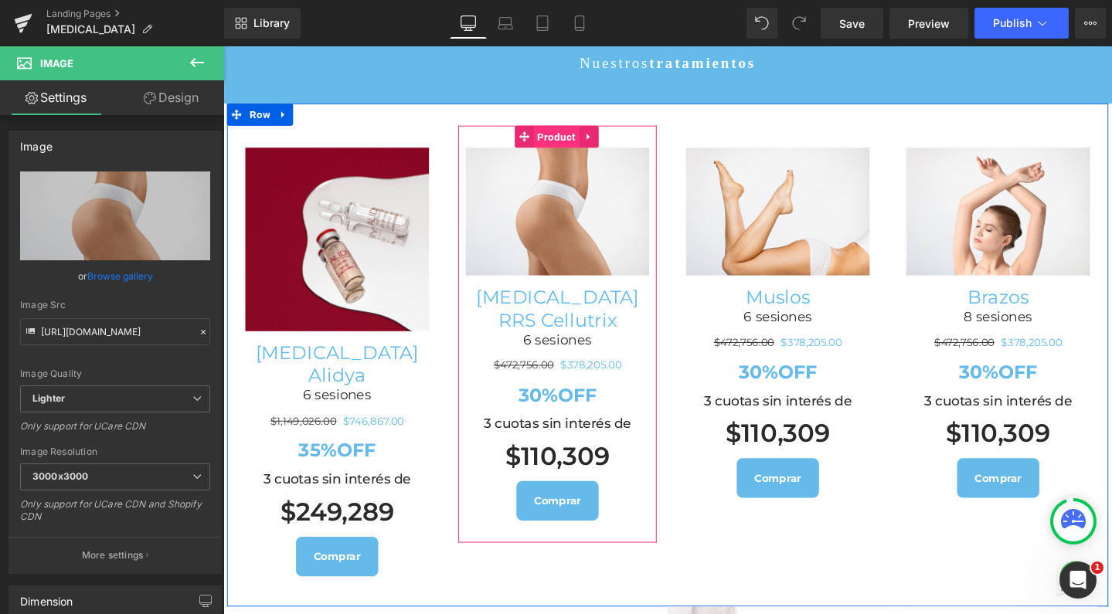
click at [578, 130] on span "Product" at bounding box center [574, 141] width 48 height 23
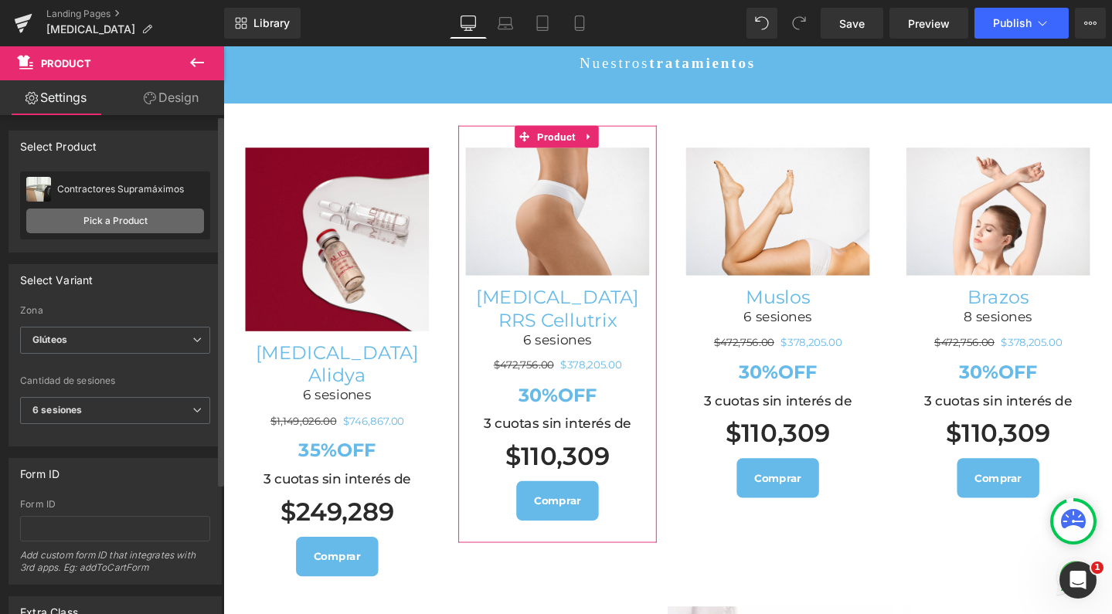
click at [119, 226] on link "Pick a Product" at bounding box center [115, 221] width 178 height 25
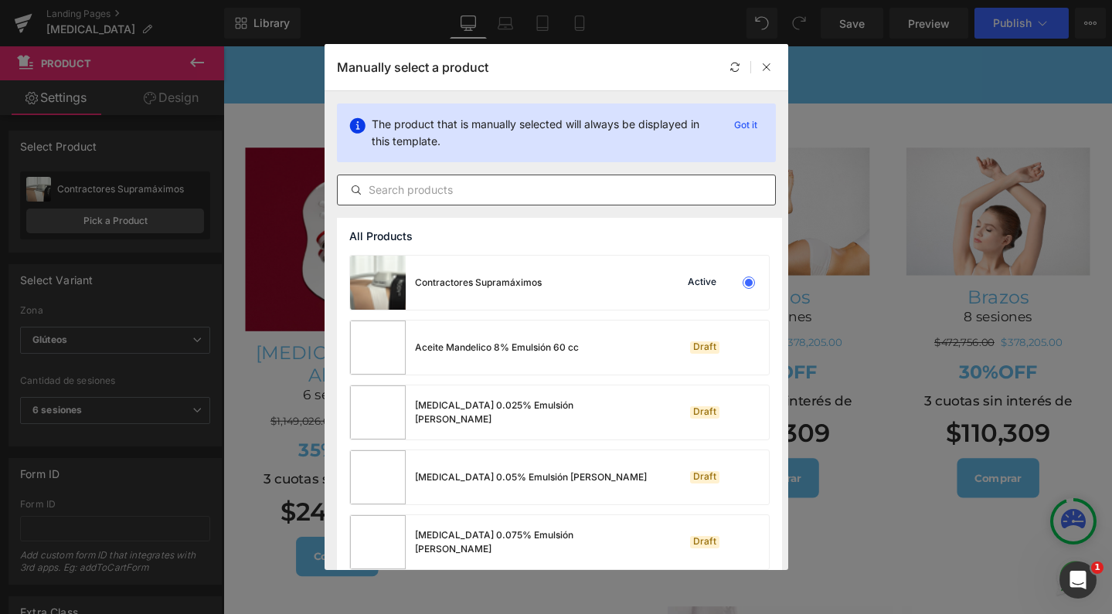
click at [475, 193] on input "text" at bounding box center [556, 190] width 437 height 19
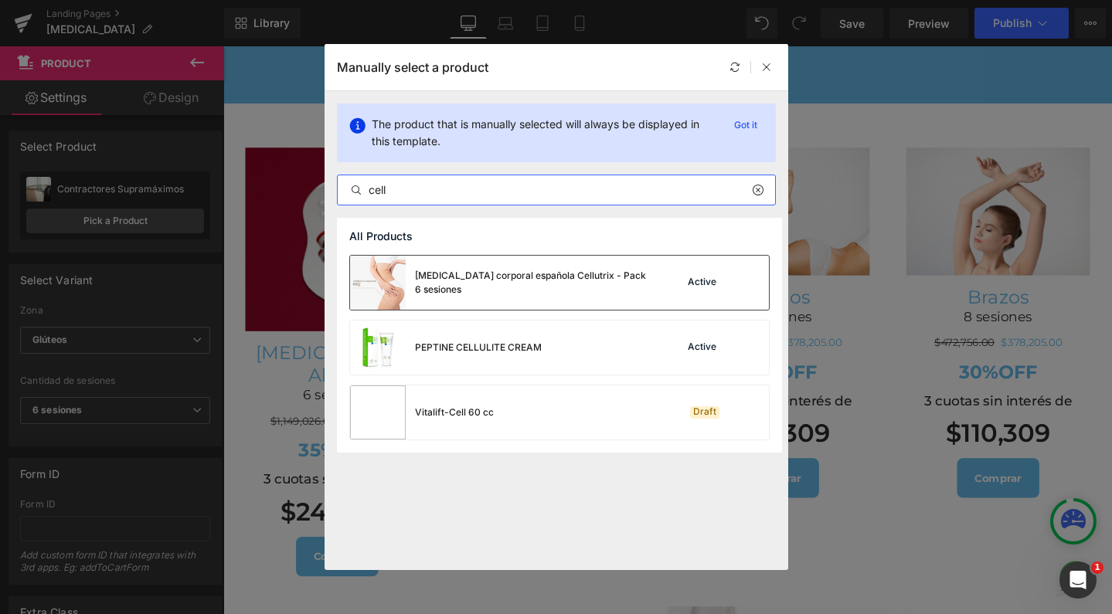
type input "cell"
click at [584, 274] on div "Mesoterapia corporal española Cellutrix - Pack 6 sesiones" at bounding box center [531, 283] width 232 height 28
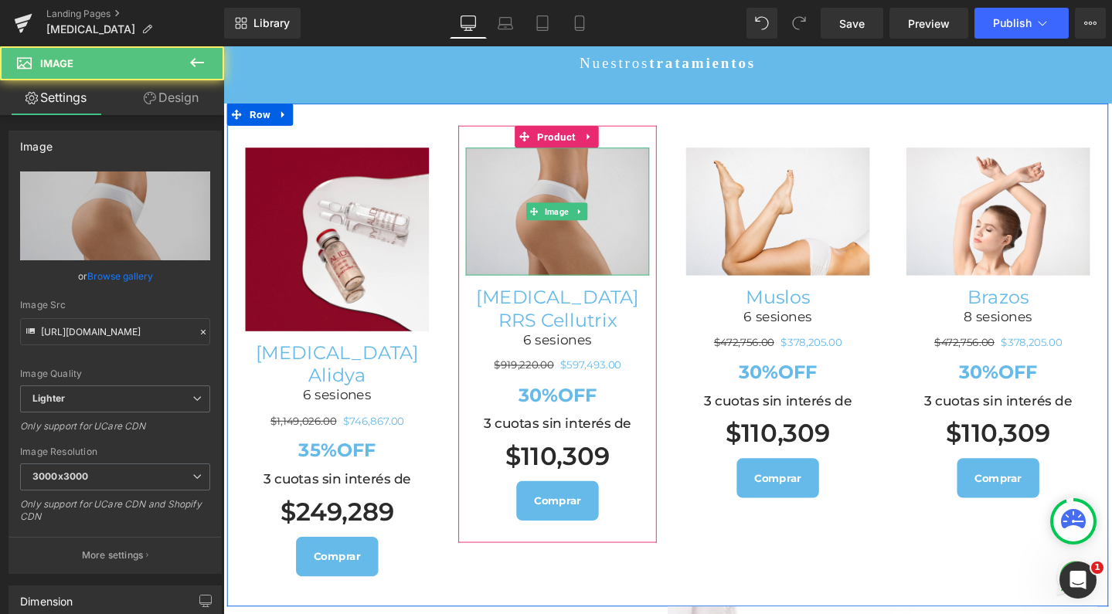
click at [555, 159] on img at bounding box center [574, 220] width 193 height 134
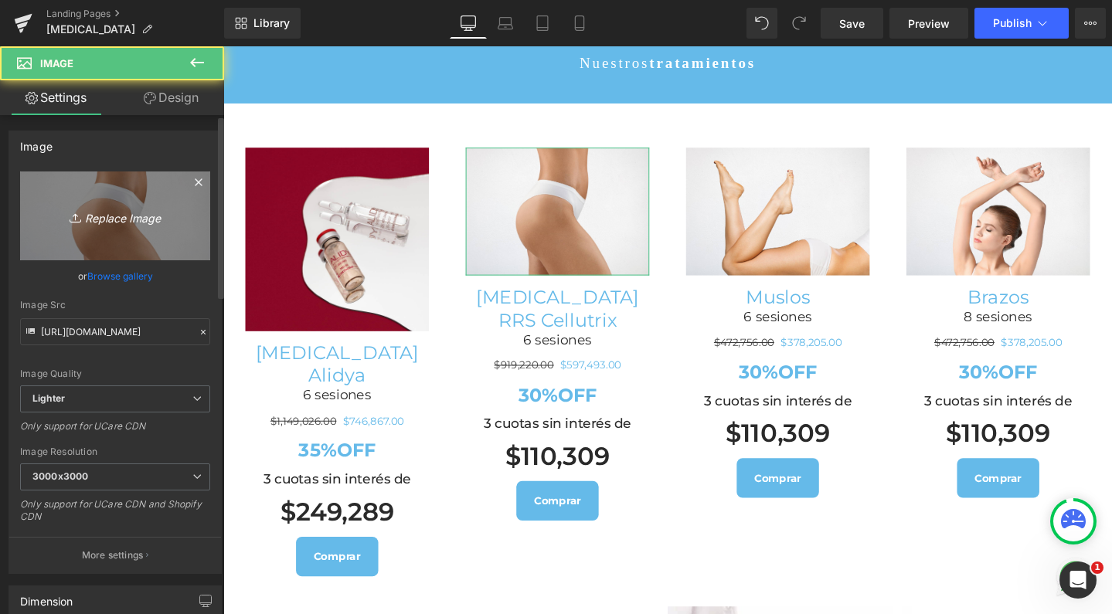
click at [100, 194] on link "Replace Image" at bounding box center [115, 215] width 190 height 89
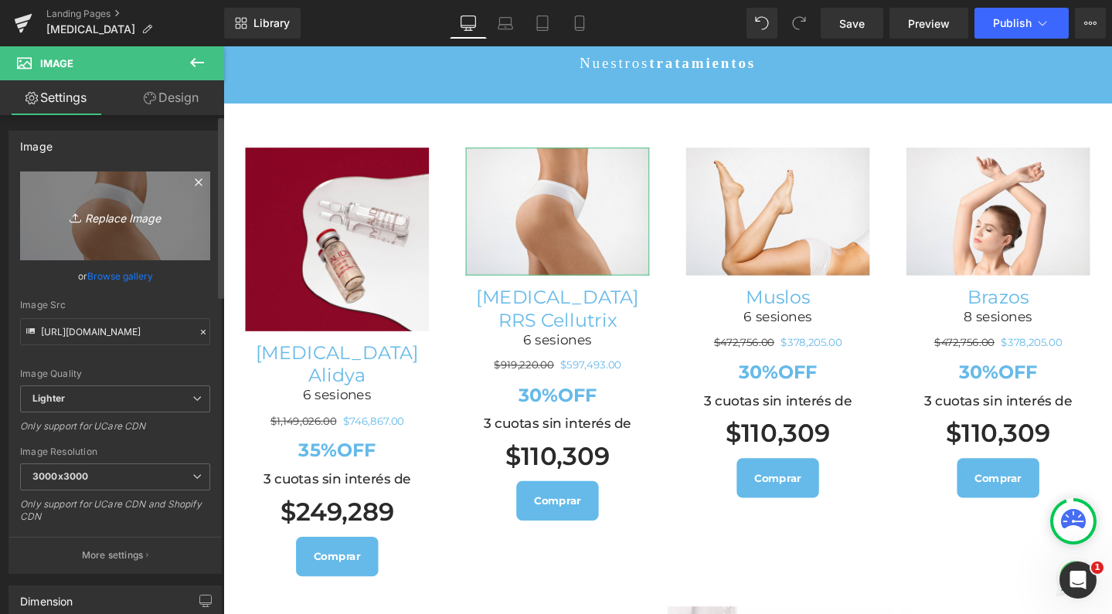
type input "C:\fakepath\RRS-HA-Cellutrix-1.png.webp"
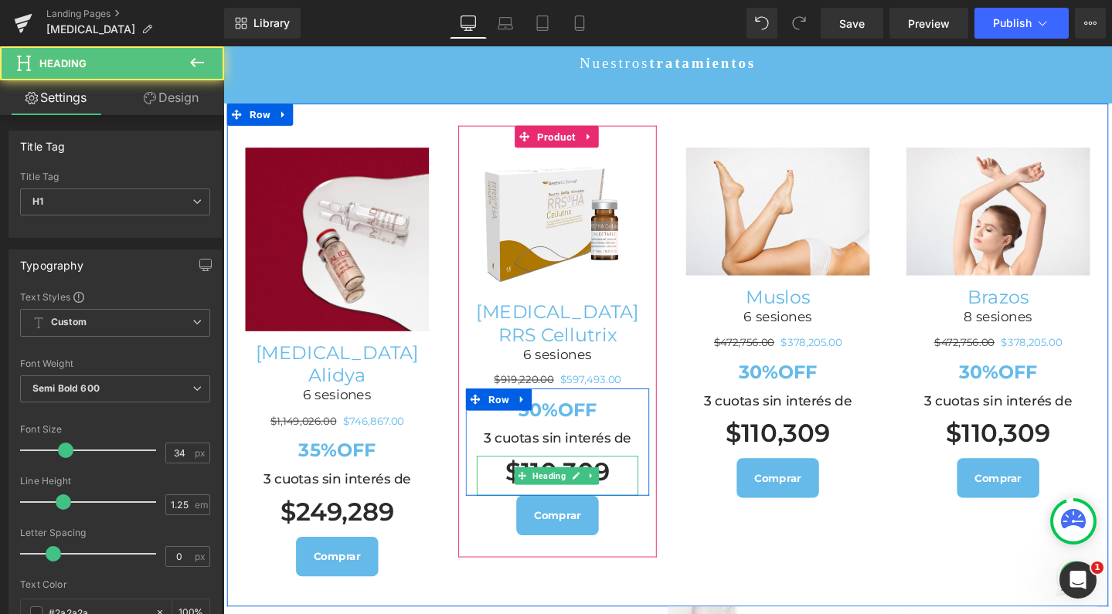
click at [562, 477] on h1 "$110,309" at bounding box center [575, 493] width 170 height 33
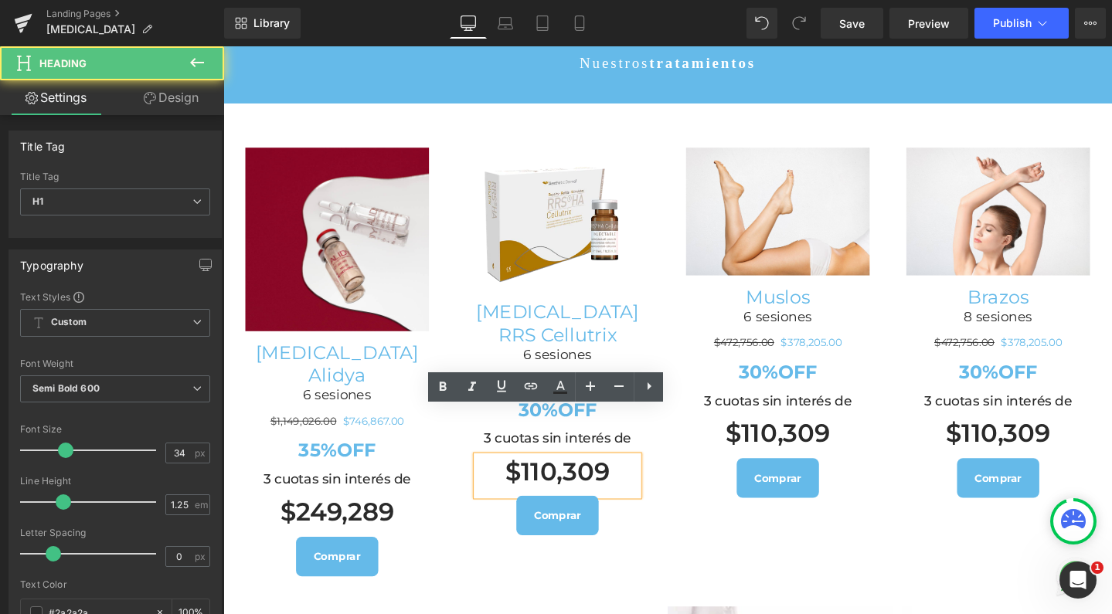
click at [533, 477] on h1 "$110,309" at bounding box center [575, 493] width 170 height 33
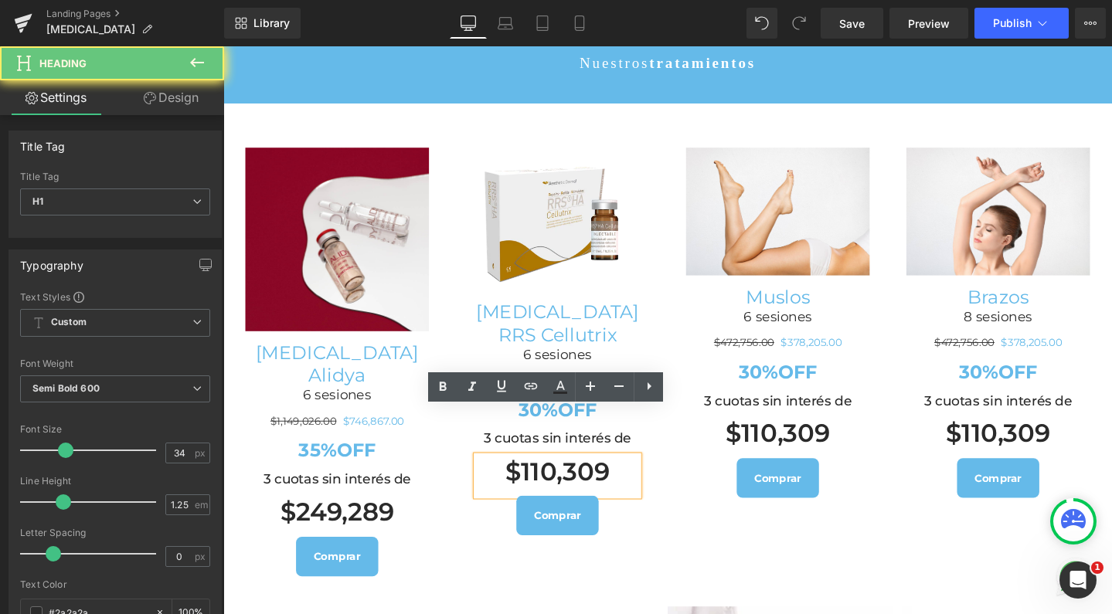
click at [560, 477] on h1 "$110,309" at bounding box center [575, 493] width 170 height 33
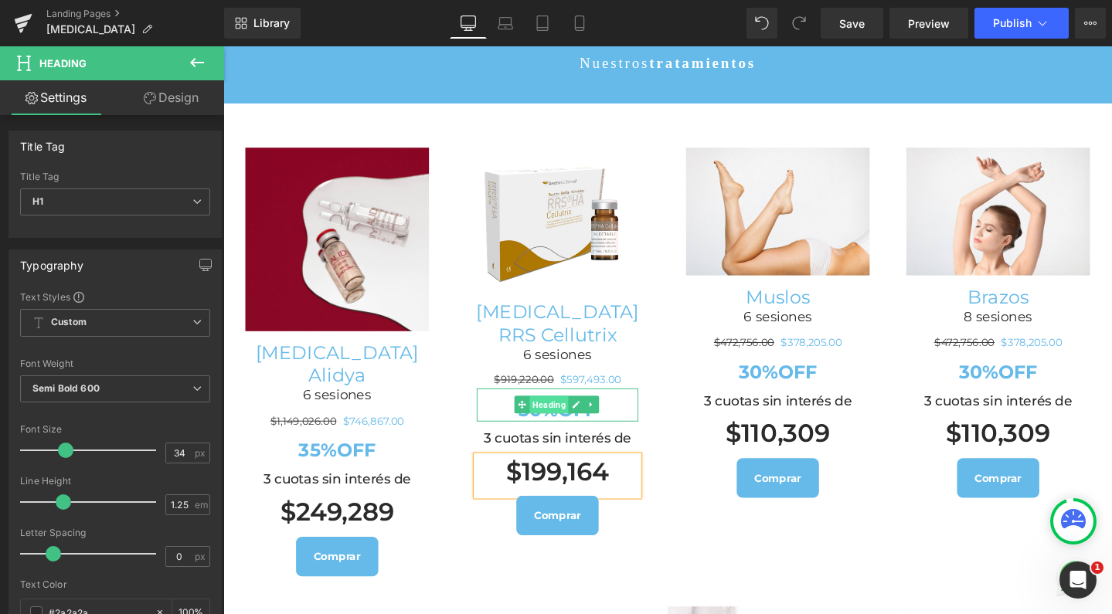
click at [545, 414] on span "Heading" at bounding box center [565, 423] width 41 height 19
click at [656, 406] on div at bounding box center [658, 423] width 4 height 35
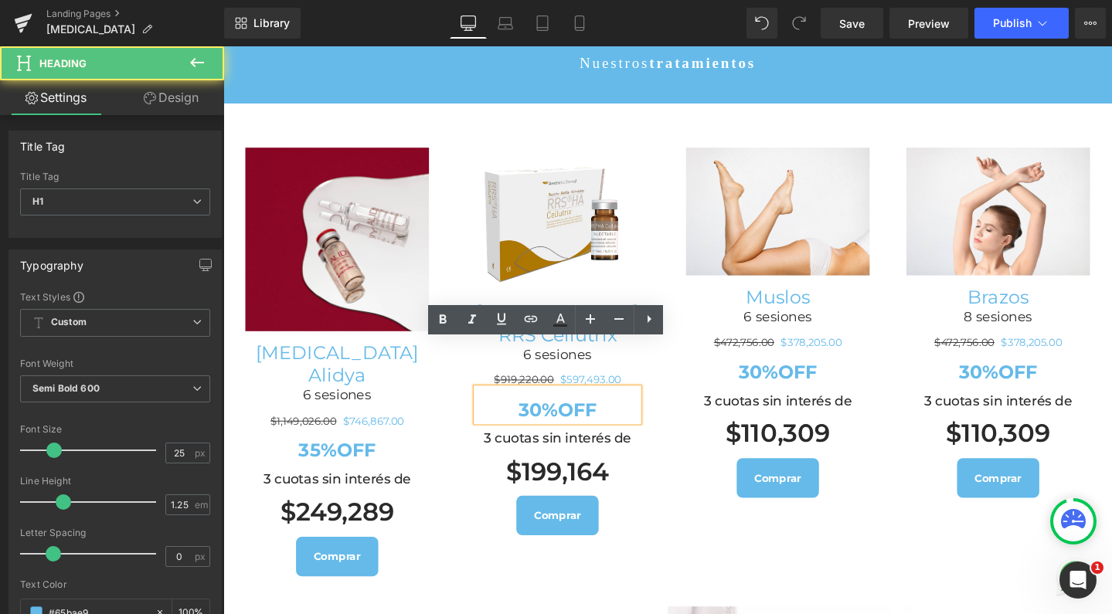
click at [639, 417] on h1 "30%OFF" at bounding box center [575, 429] width 170 height 24
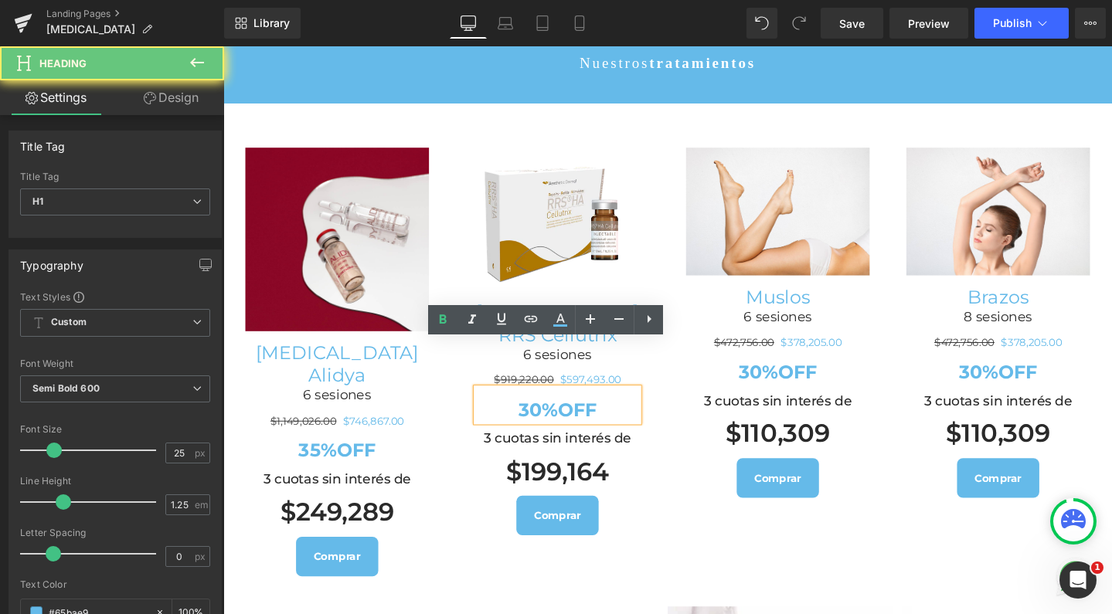
click at [550, 417] on strong "30%OFF" at bounding box center [575, 428] width 83 height 23
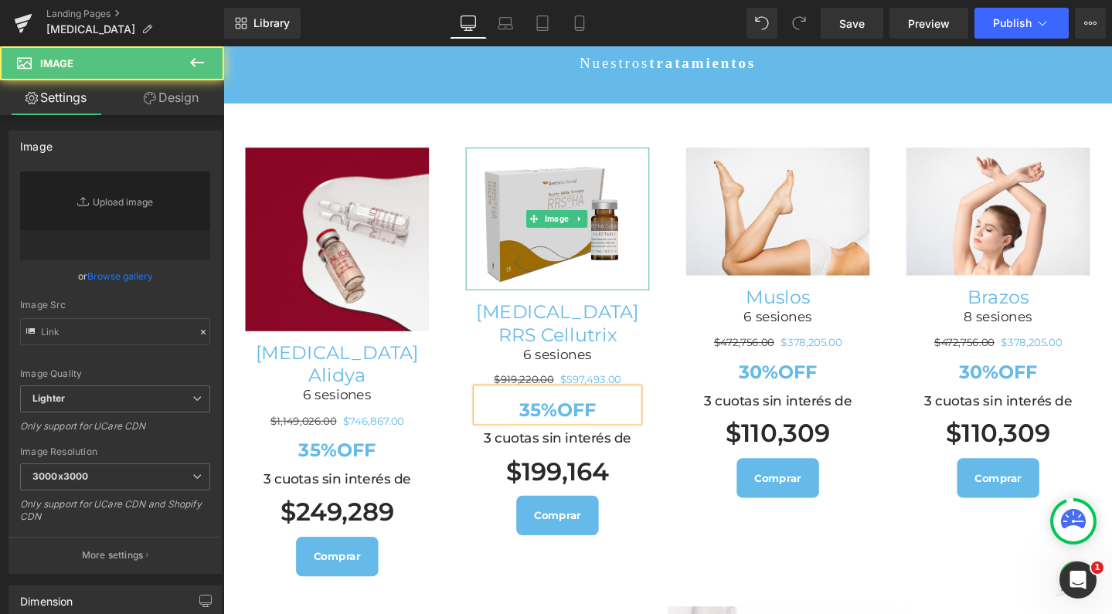
click at [549, 153] on img at bounding box center [574, 228] width 193 height 150
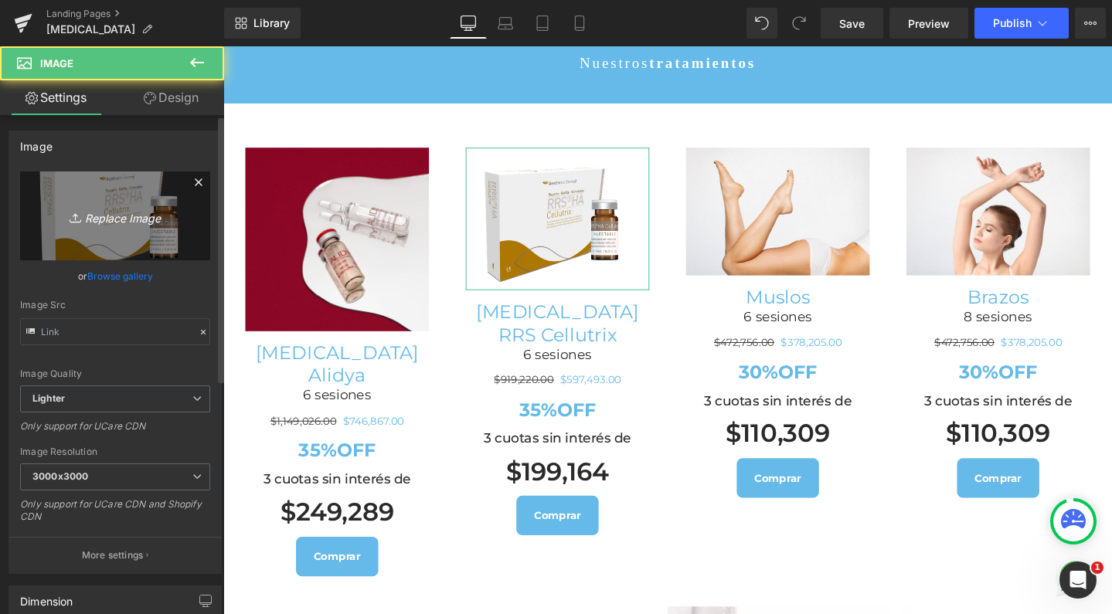
click at [166, 202] on link "Replace Image" at bounding box center [115, 215] width 190 height 89
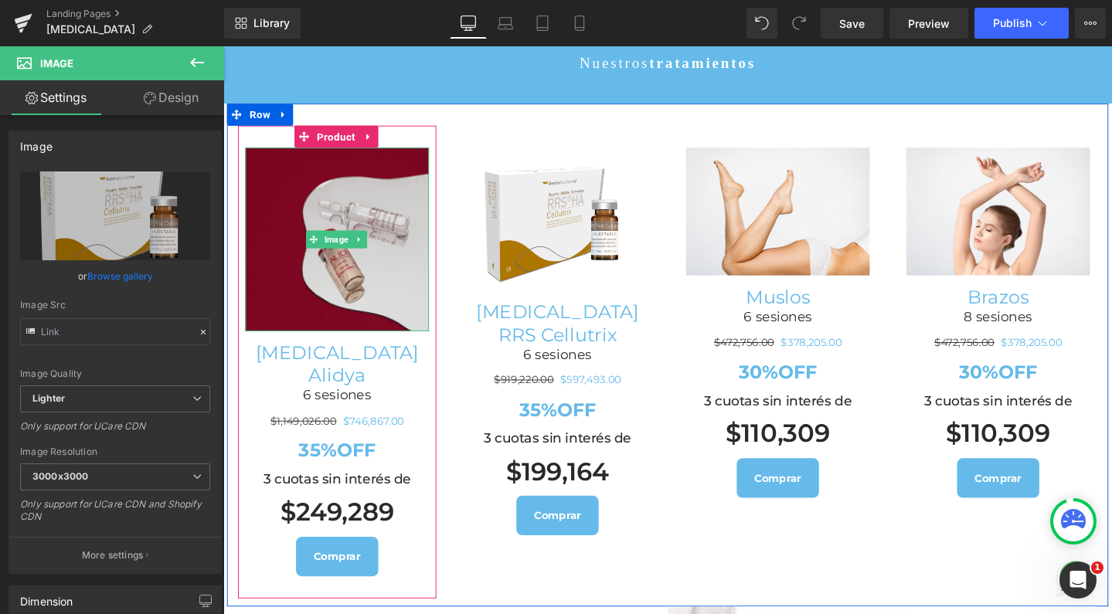
type input "C:\fakepath\Captura de pantalla 2025-08-13 a las 14.09.57.png"
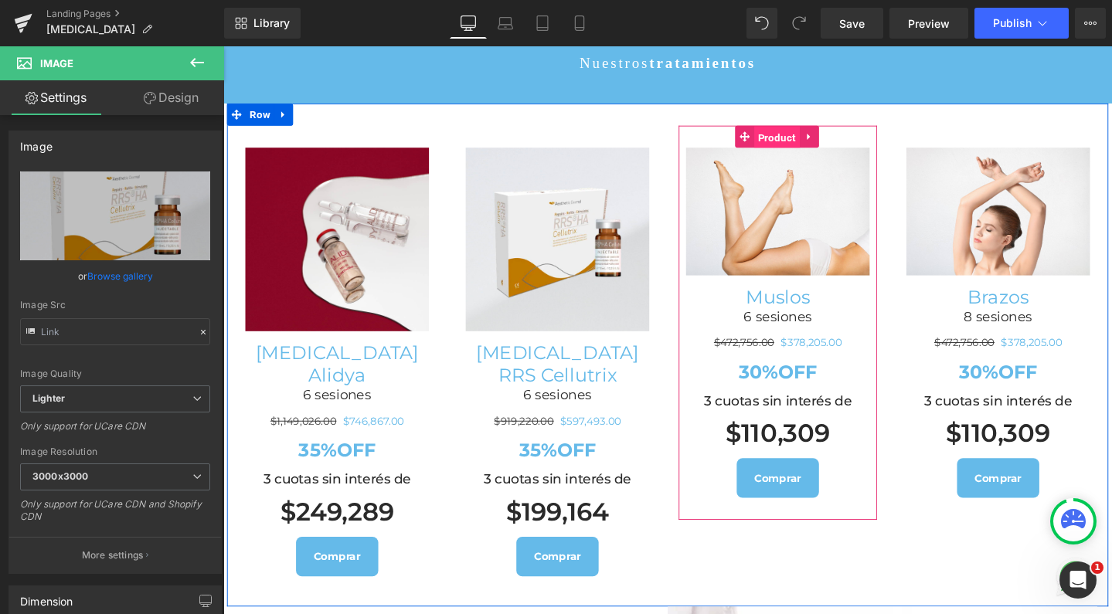
click at [800, 131] on span "Product" at bounding box center [806, 142] width 48 height 23
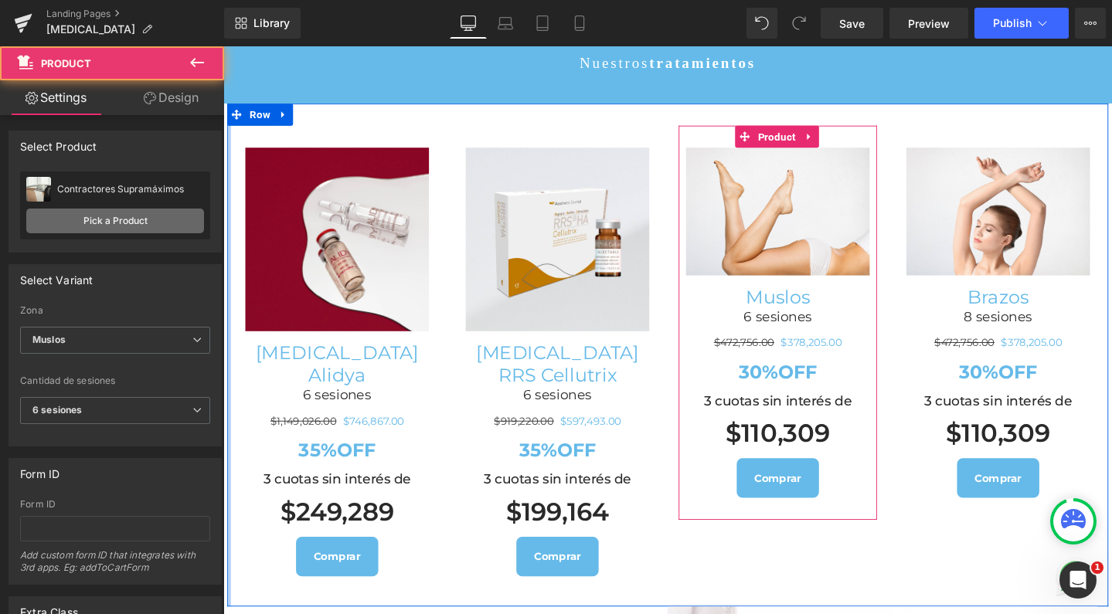
click at [146, 210] on link "Pick a Product" at bounding box center [115, 221] width 178 height 25
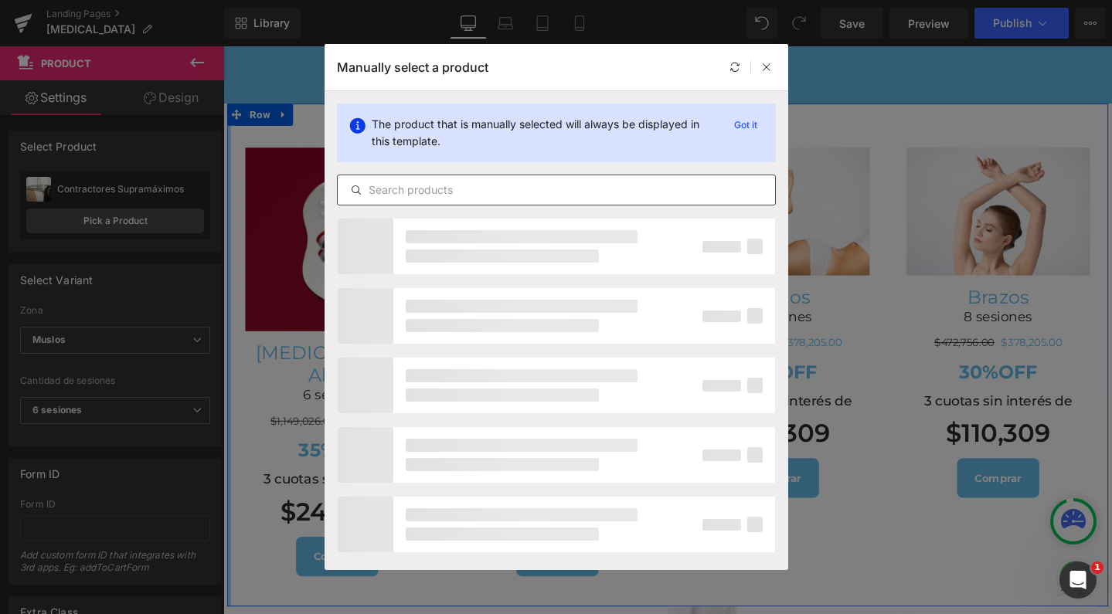
click at [624, 197] on input "text" at bounding box center [556, 190] width 437 height 19
type input "t"
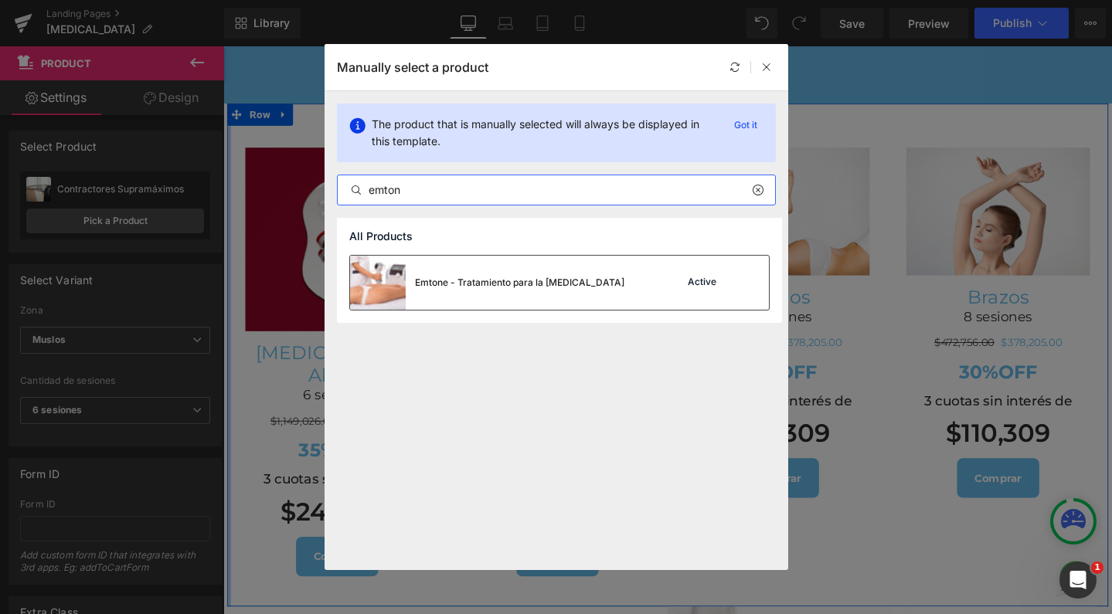
type input "emton"
click at [482, 291] on div "Emtone - Tratamiento para la celulitis" at bounding box center [487, 283] width 274 height 54
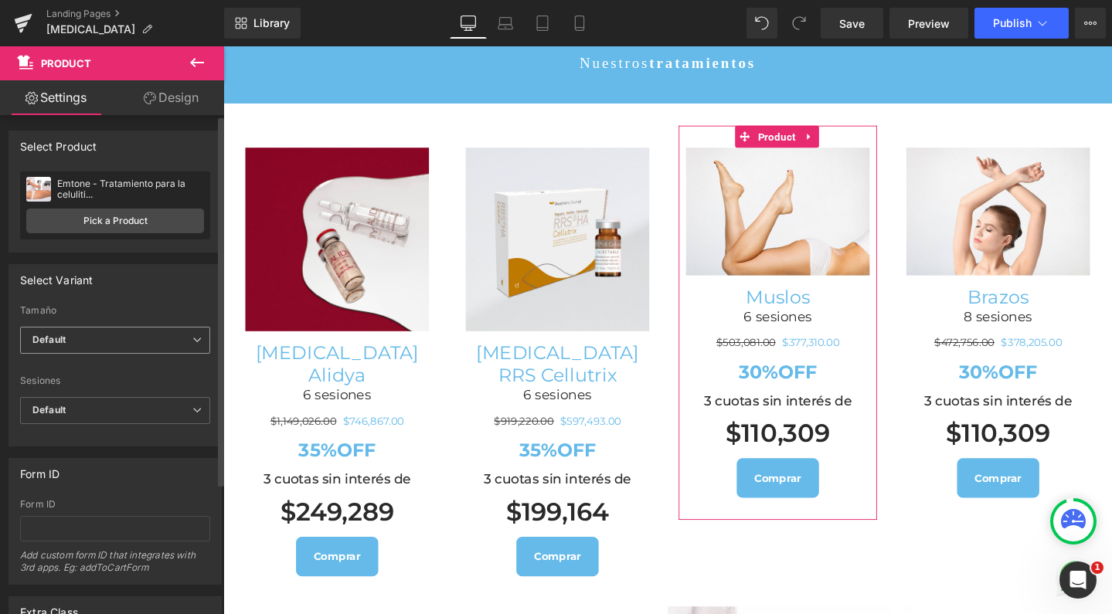
click at [101, 348] on span "Default" at bounding box center [115, 340] width 190 height 27
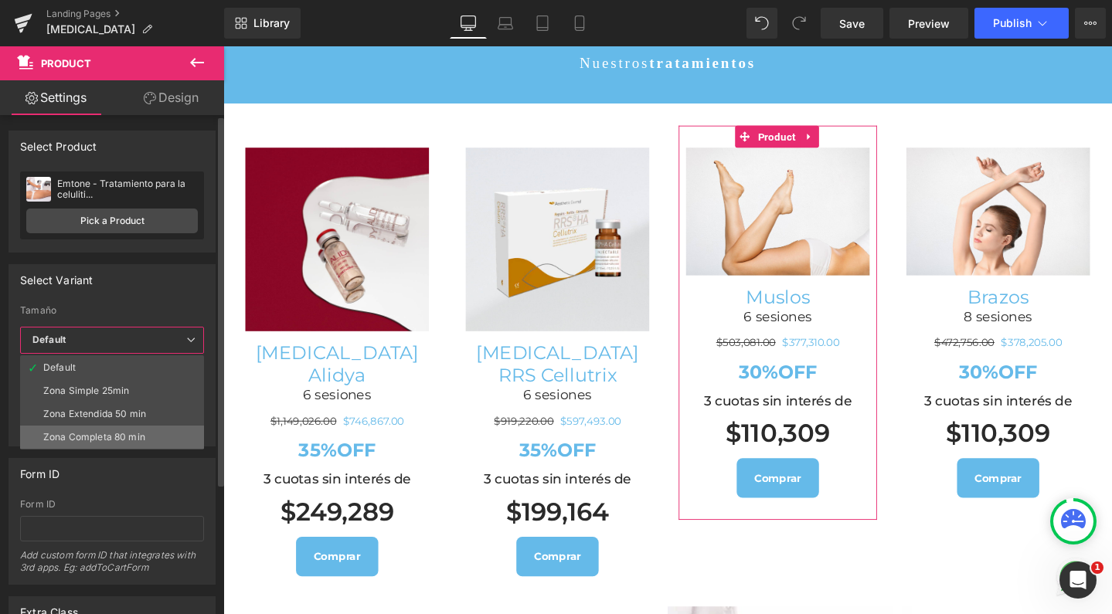
click at [110, 433] on div "Zona Completa 80 min" at bounding box center [94, 437] width 102 height 11
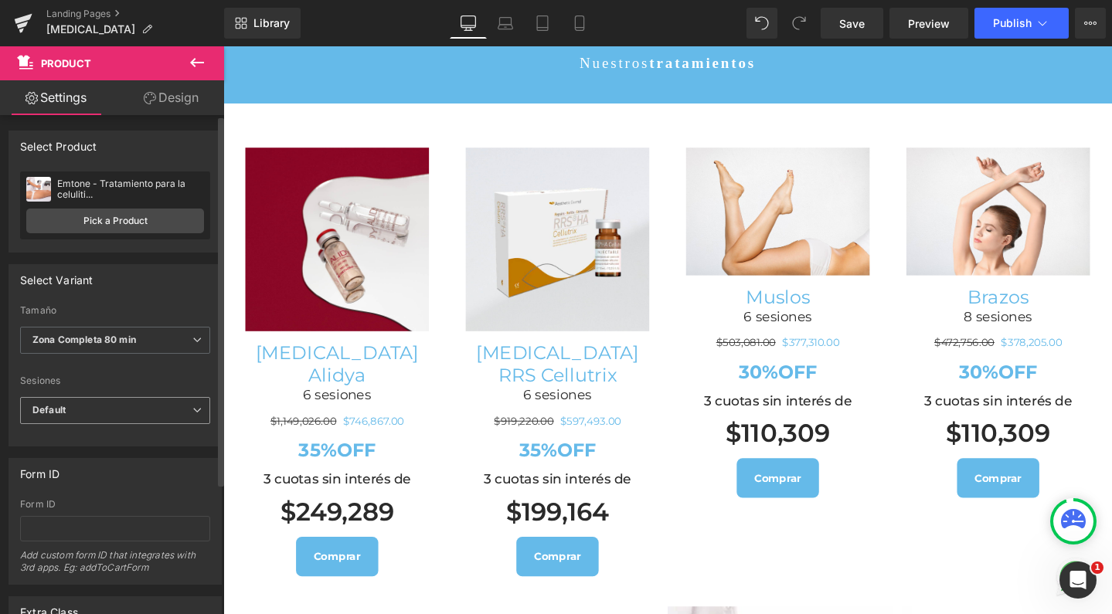
click at [114, 409] on span "Default" at bounding box center [115, 410] width 190 height 27
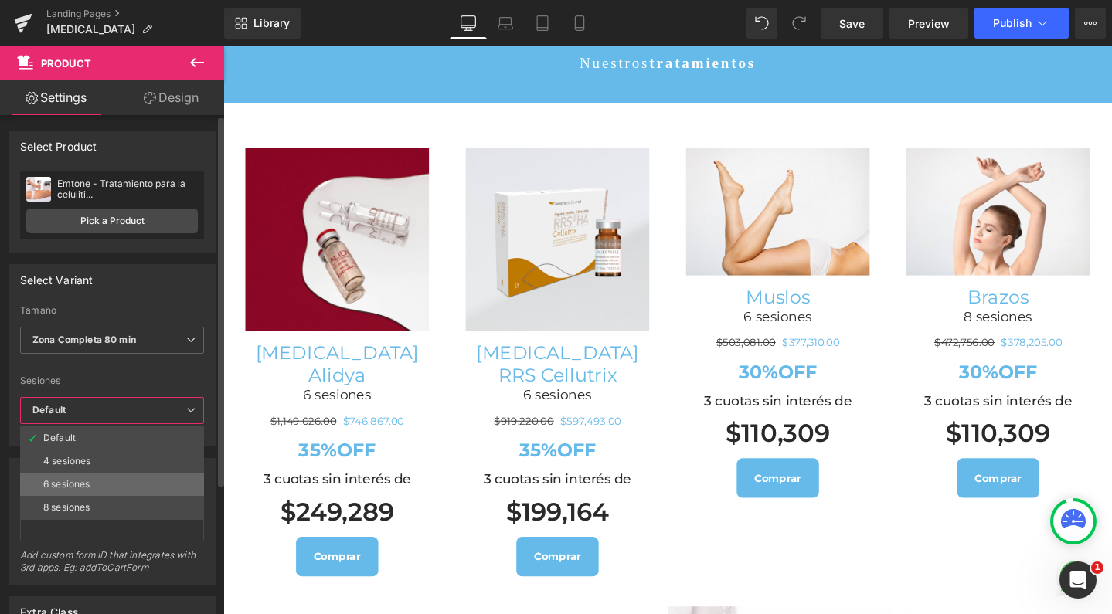
click at [100, 486] on li "6 sesiones" at bounding box center [112, 484] width 184 height 23
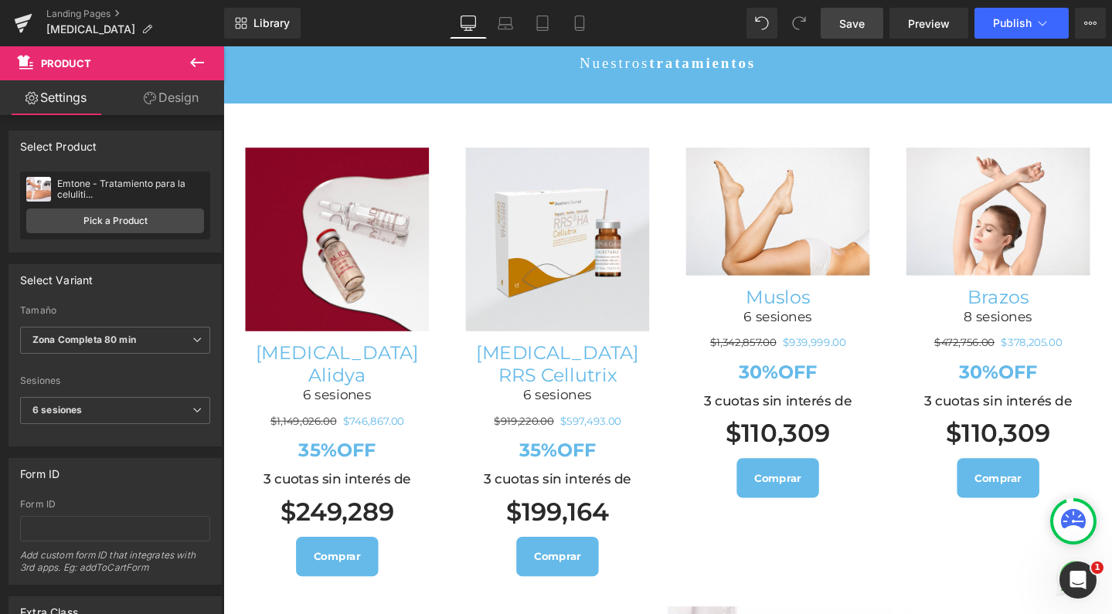
click at [861, 23] on span "Save" at bounding box center [851, 23] width 25 height 16
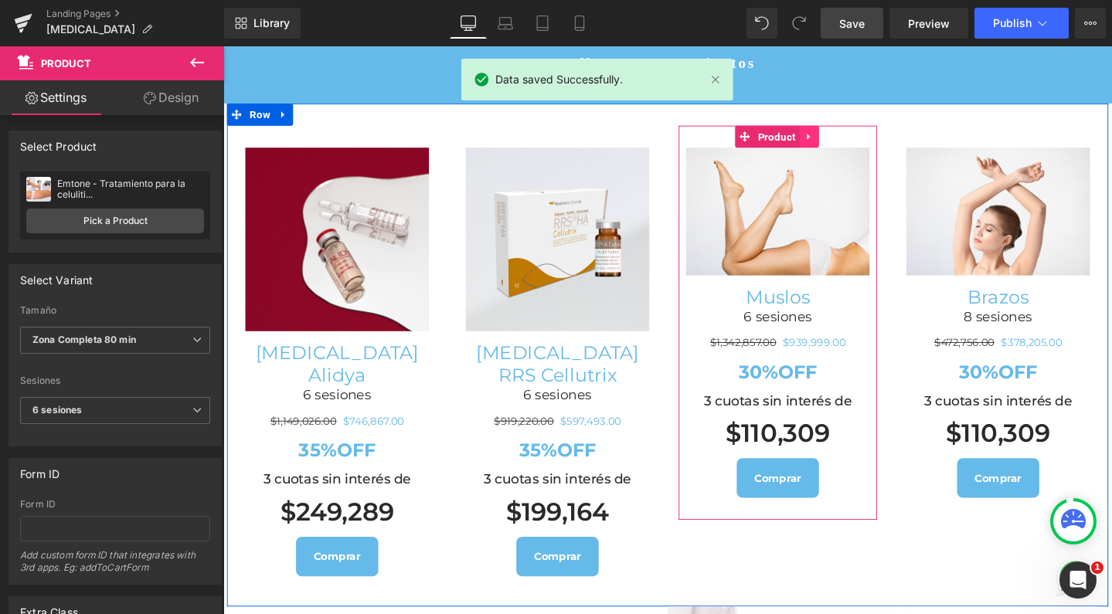
click at [835, 135] on icon at bounding box center [839, 141] width 11 height 12
click at [844, 136] on icon at bounding box center [849, 141] width 11 height 11
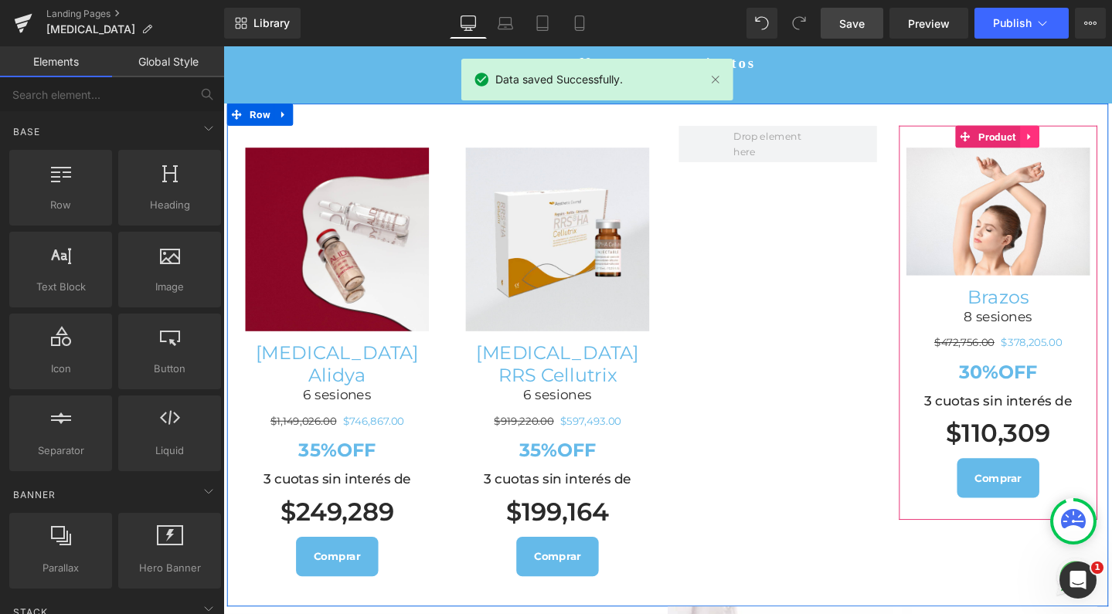
click at [1066, 135] on icon at bounding box center [1071, 141] width 11 height 12
click at [1076, 136] on icon at bounding box center [1081, 141] width 11 height 11
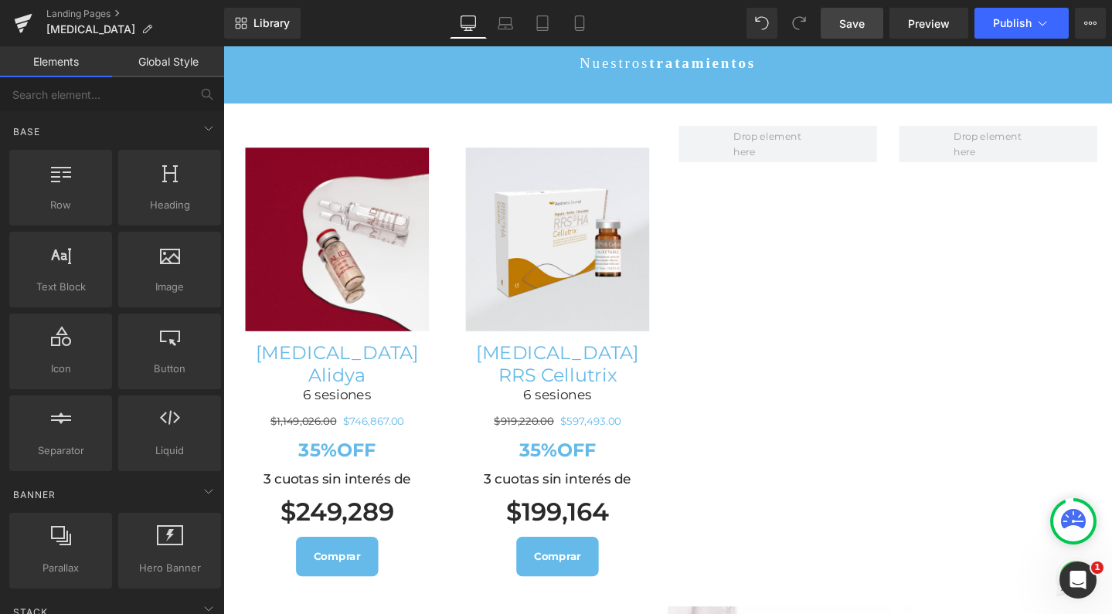
click at [853, 25] on span "Save" at bounding box center [851, 23] width 25 height 16
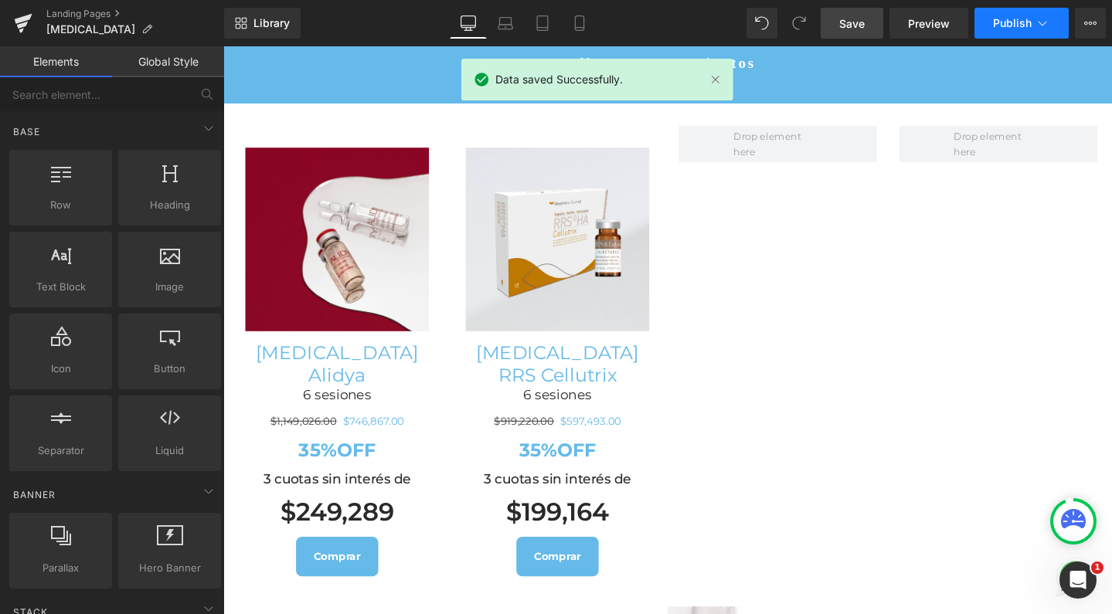
click at [1017, 17] on span "Publish" at bounding box center [1012, 23] width 39 height 12
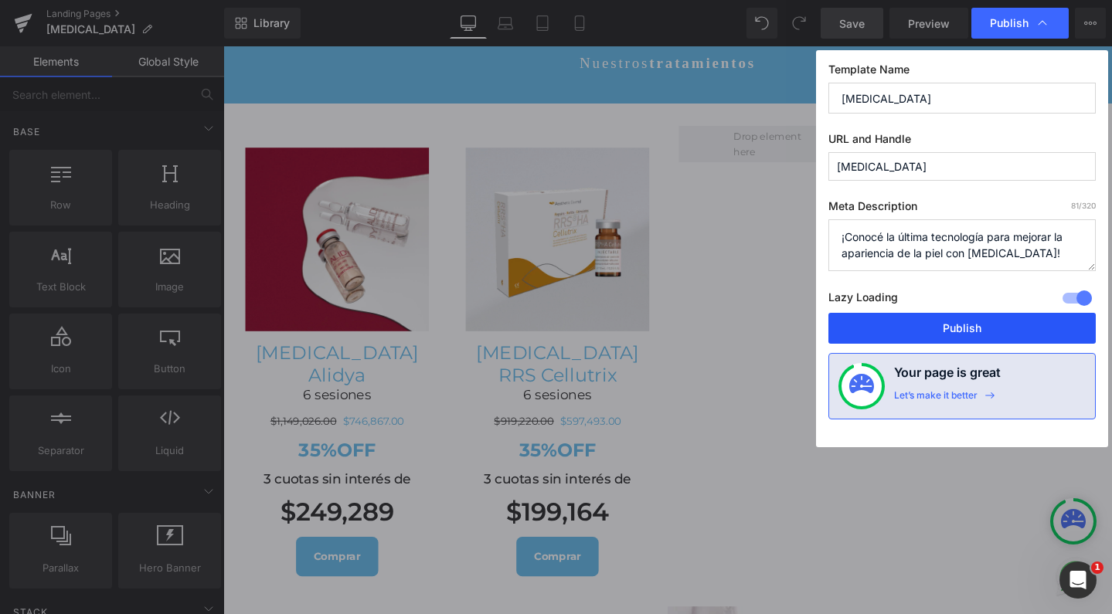
click at [960, 340] on button "Publish" at bounding box center [961, 328] width 267 height 31
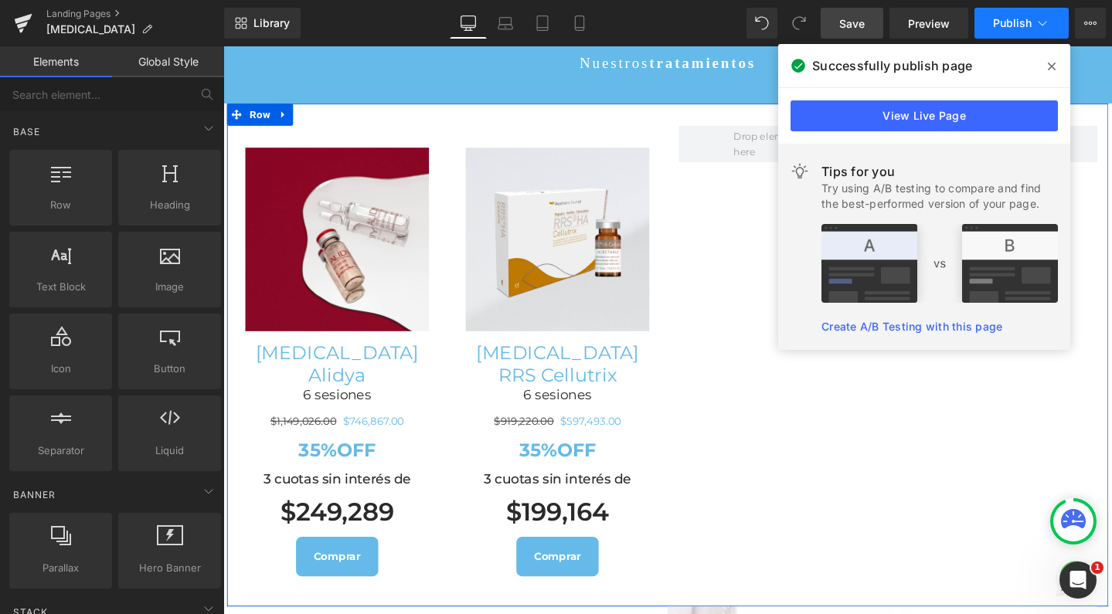
click at [1020, 34] on button "Publish" at bounding box center [1021, 23] width 94 height 31
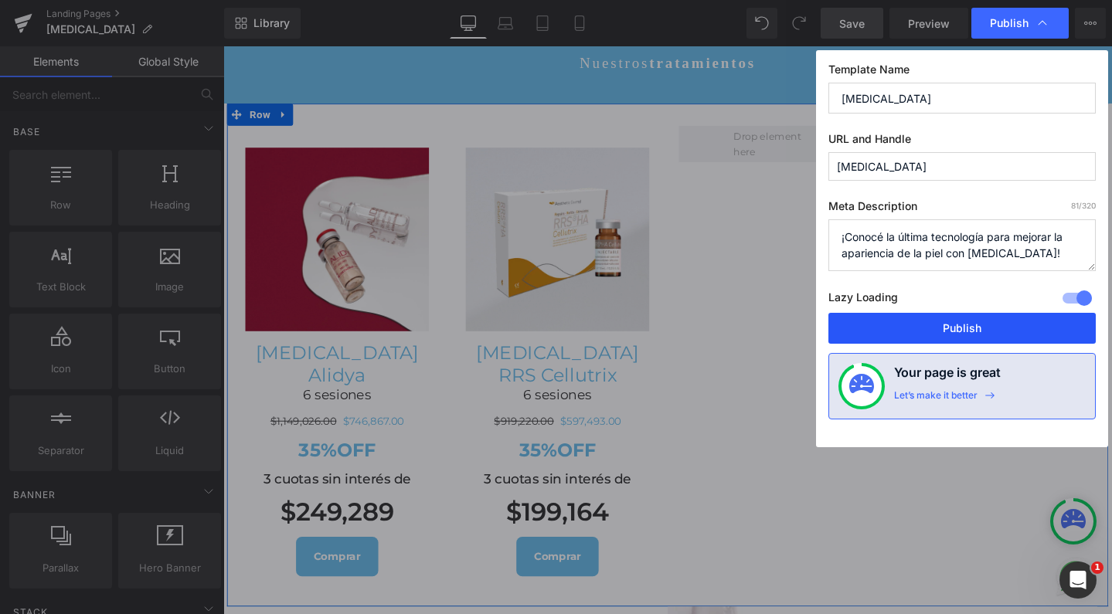
click at [966, 326] on button "Publish" at bounding box center [961, 328] width 267 height 31
